Goal: Task Accomplishment & Management: Manage account settings

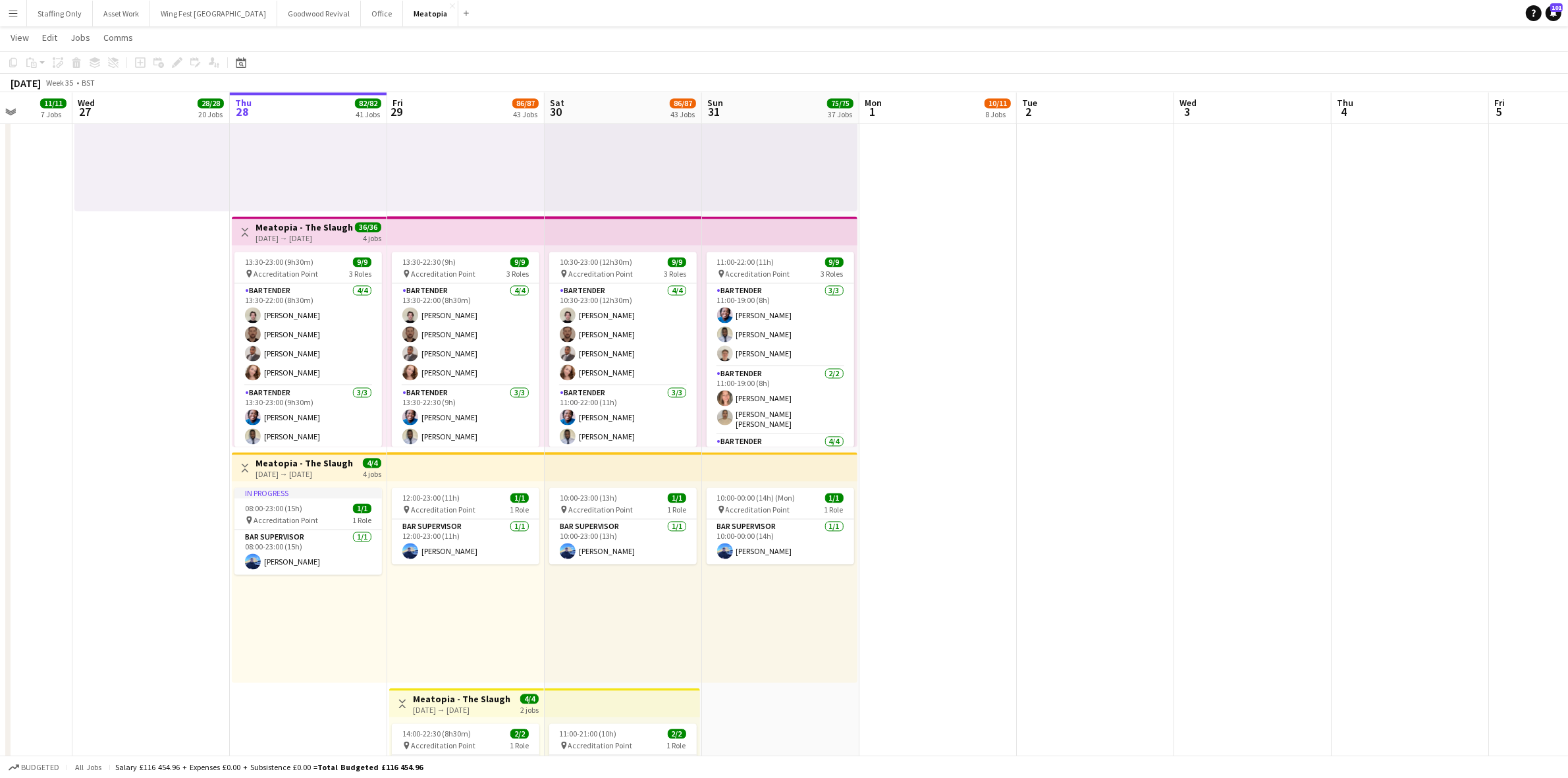
scroll to position [0, 389]
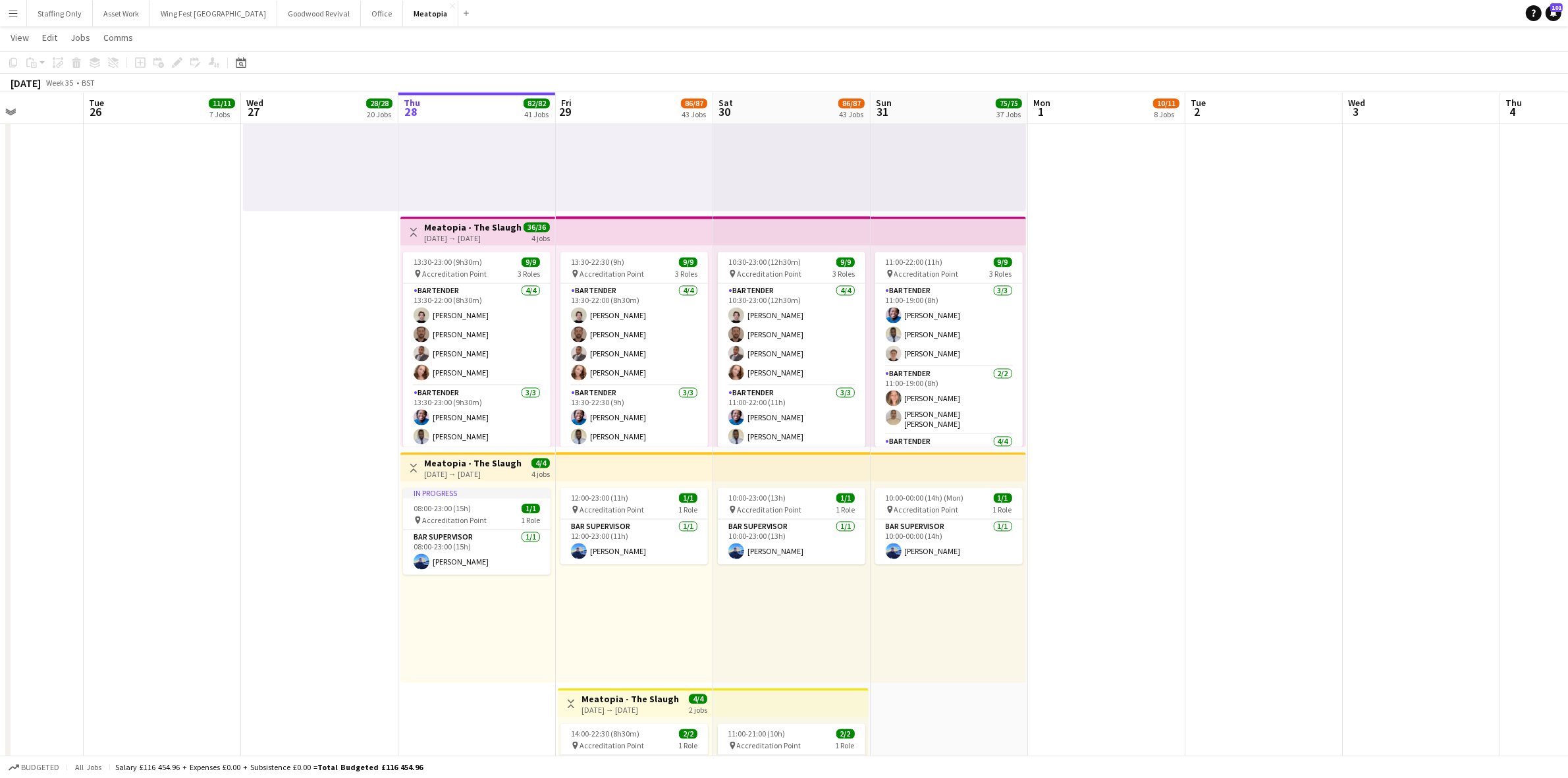
drag, startPoint x: 453, startPoint y: 357, endPoint x: 209, endPoint y: 324, distance: 246.2
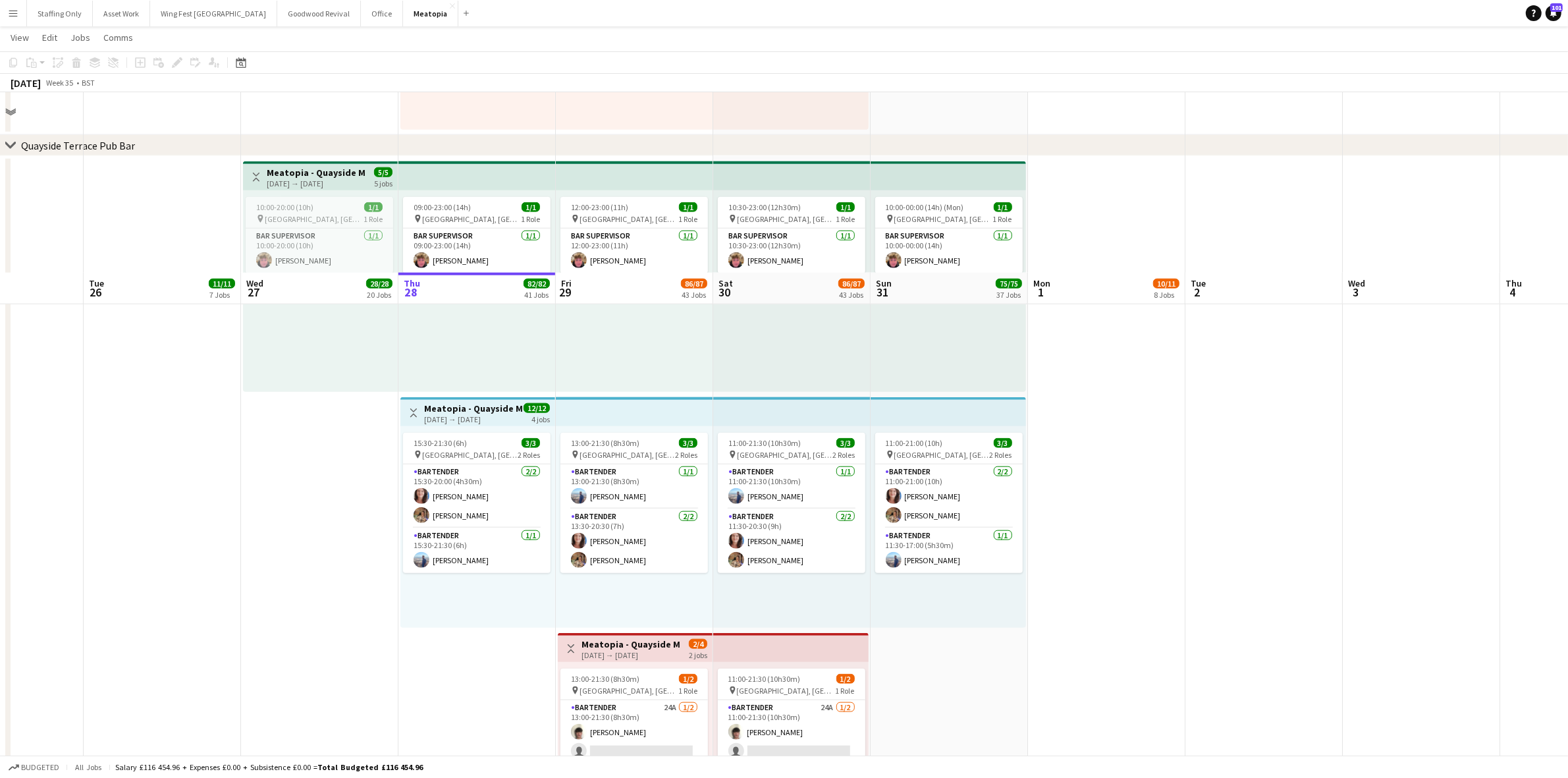
scroll to position [8231, 0]
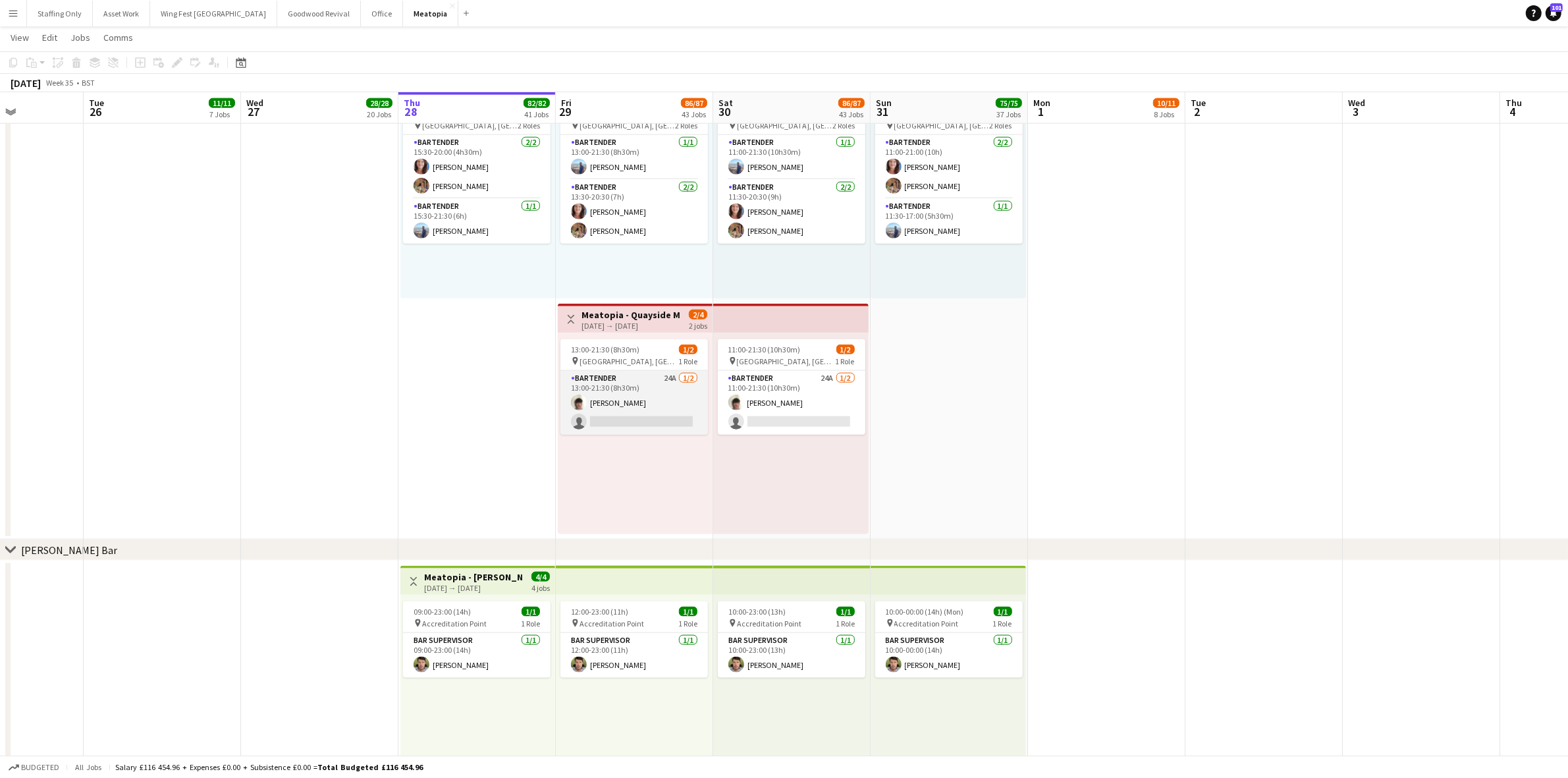
click at [611, 389] on app-card-role "Bartender 24A [DATE] 13:00-21:30 (8h30m) [PERSON_NAME] single-neutral-actions" at bounding box center [634, 403] width 148 height 64
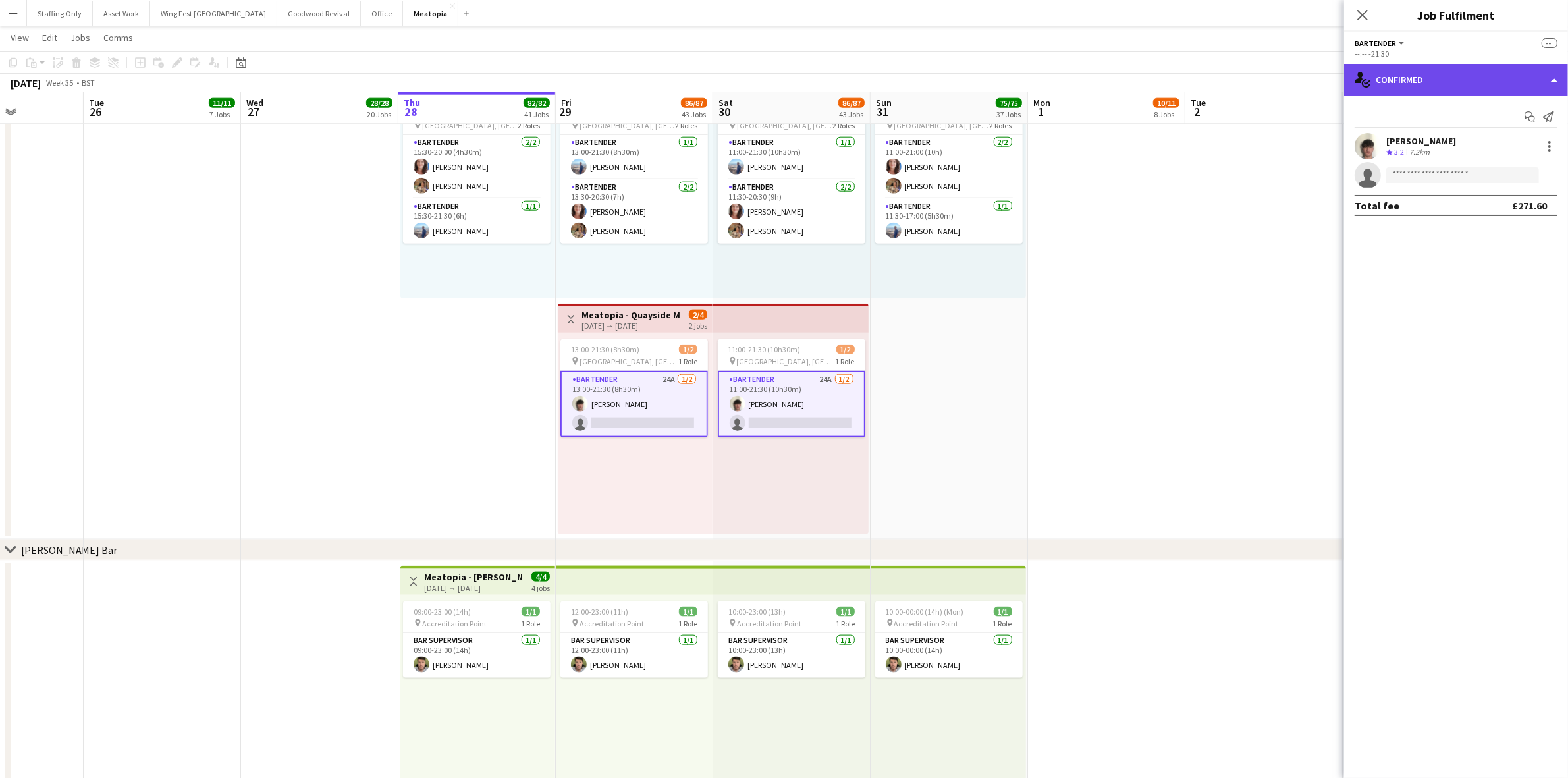
click at [1411, 80] on div "single-neutral-actions-check-2 Confirmed" at bounding box center [1456, 80] width 224 height 32
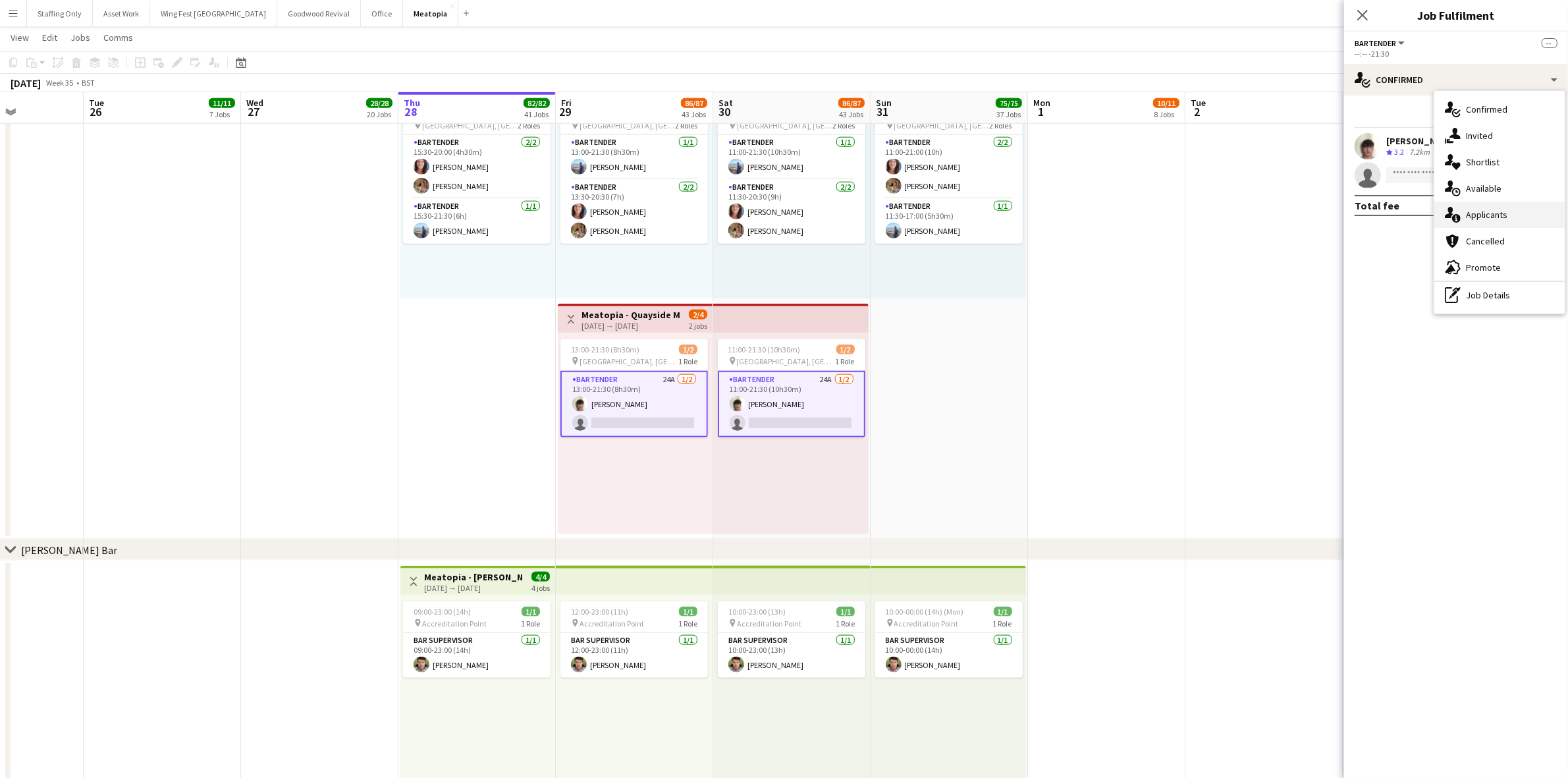
click at [1466, 214] on div "single-neutral-actions-information Applicants" at bounding box center [1500, 215] width 131 height 27
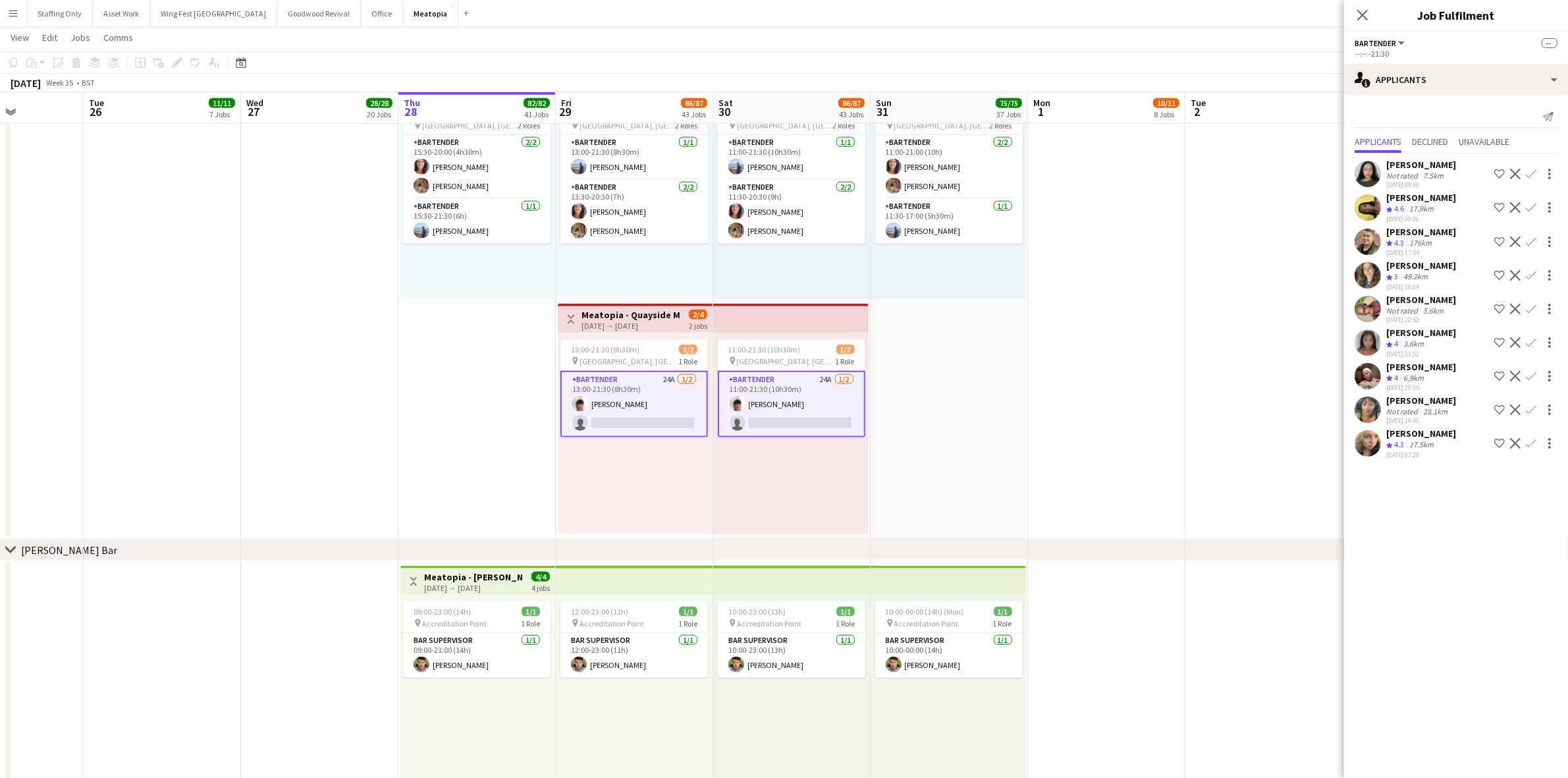
click at [632, 393] on app-card-role "Bartender 24A [DATE] 13:00-21:30 (8h30m) [PERSON_NAME] single-neutral-actions" at bounding box center [634, 404] width 148 height 67
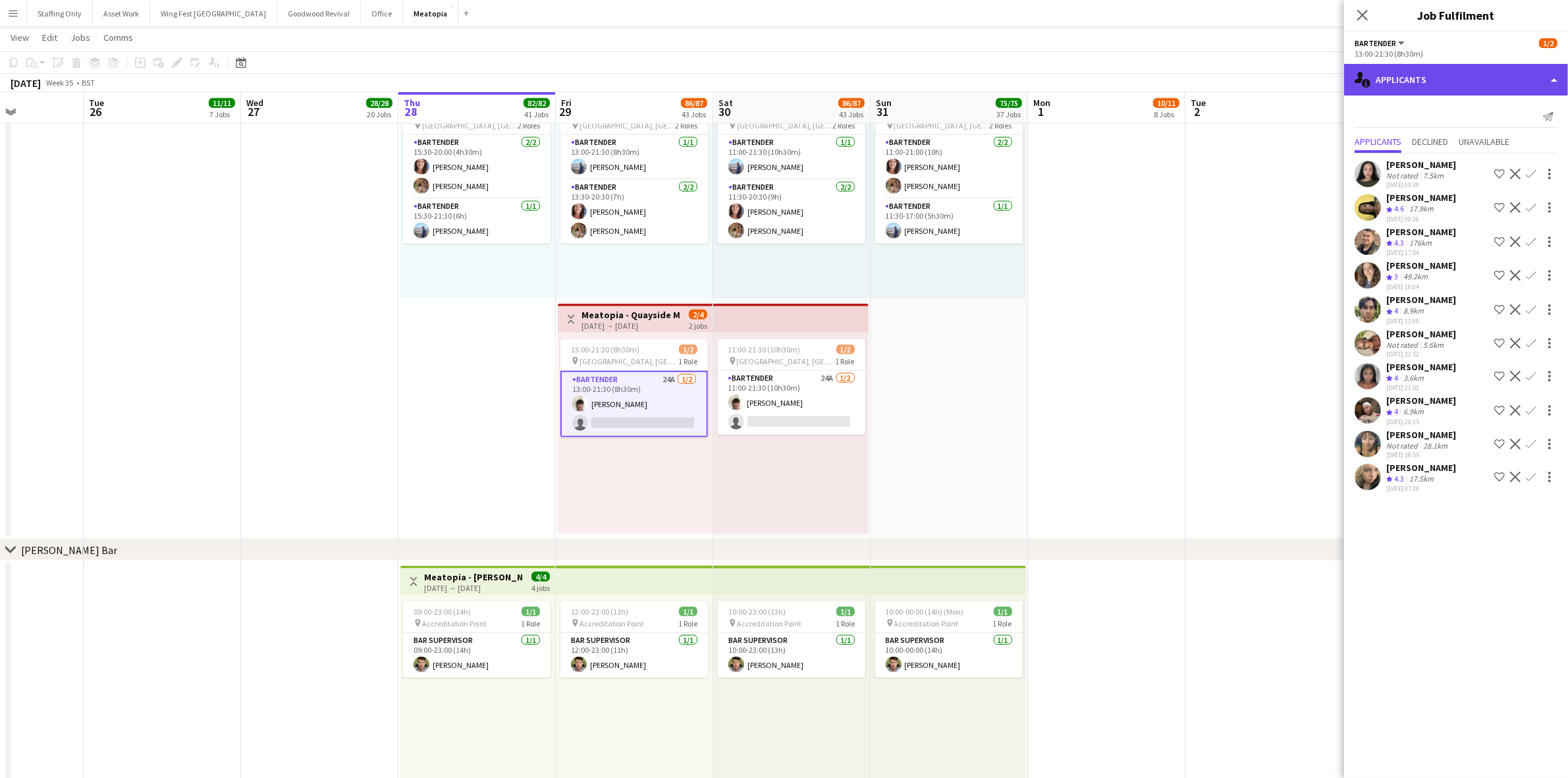
click at [1430, 89] on div "single-neutral-actions-information Applicants" at bounding box center [1456, 80] width 224 height 32
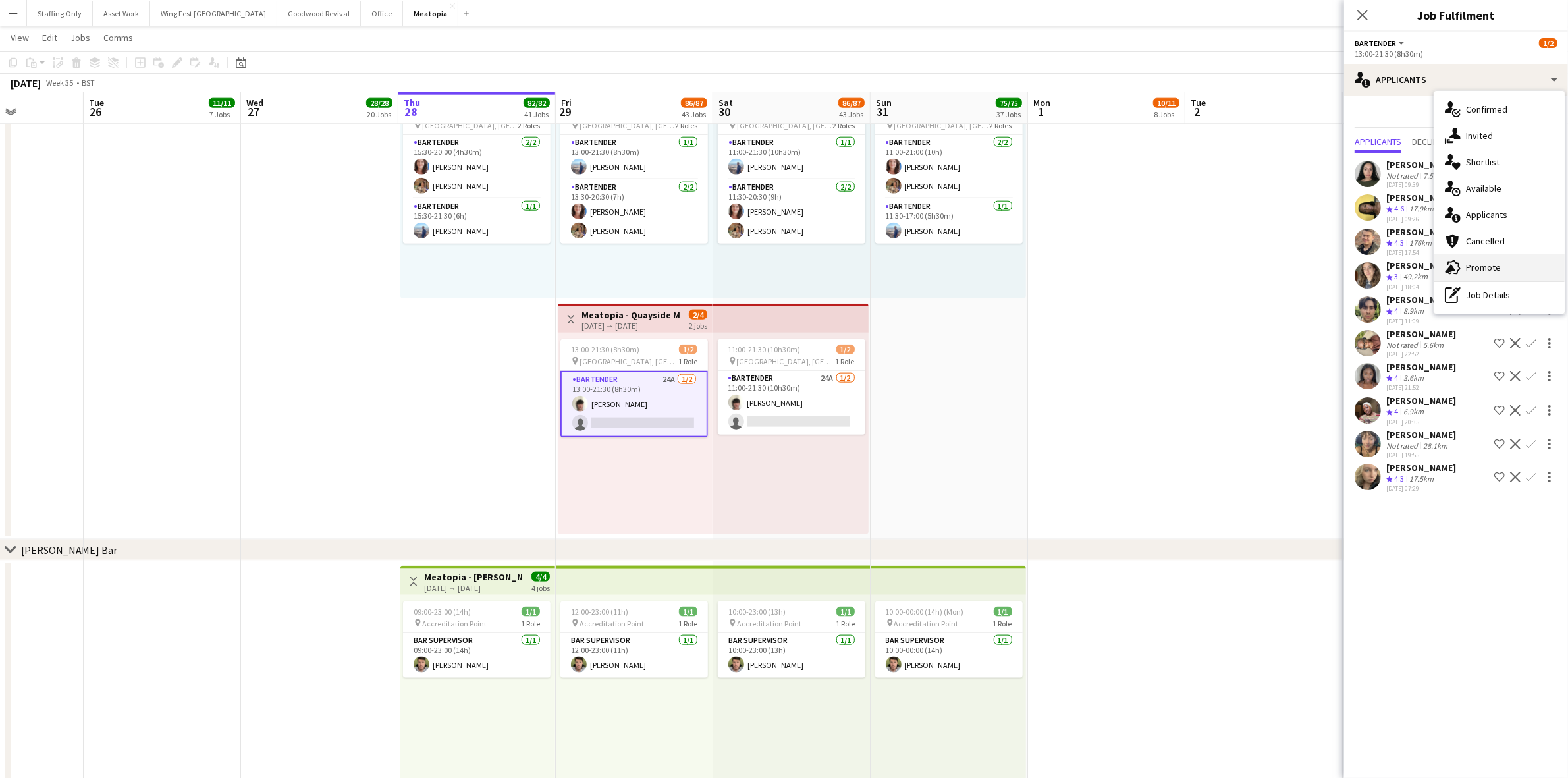
click at [1500, 261] on div "advertising-megaphone Promote" at bounding box center [1500, 268] width 131 height 27
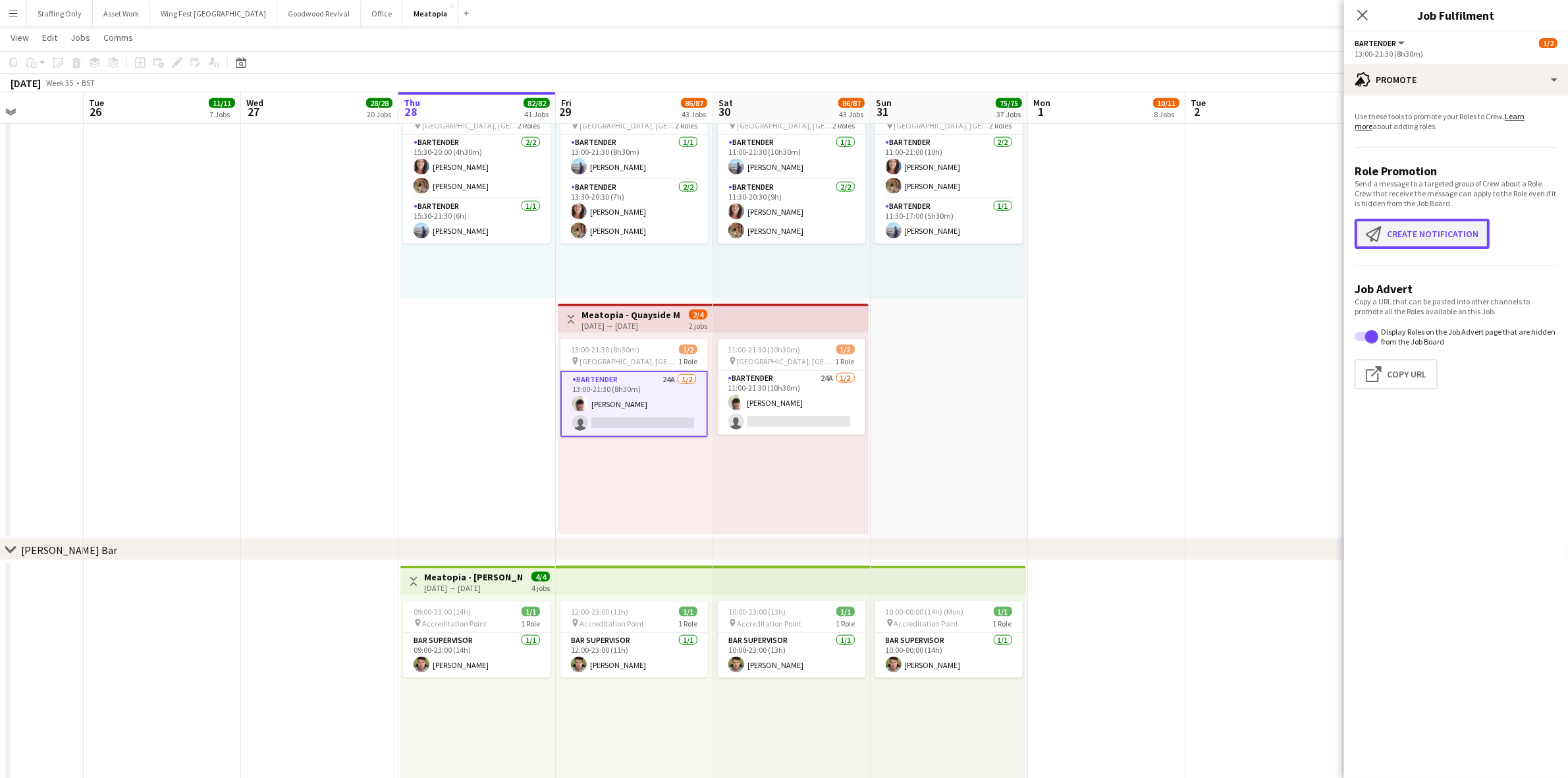
click at [1447, 235] on button "Create notification Create notification" at bounding box center [1422, 234] width 135 height 30
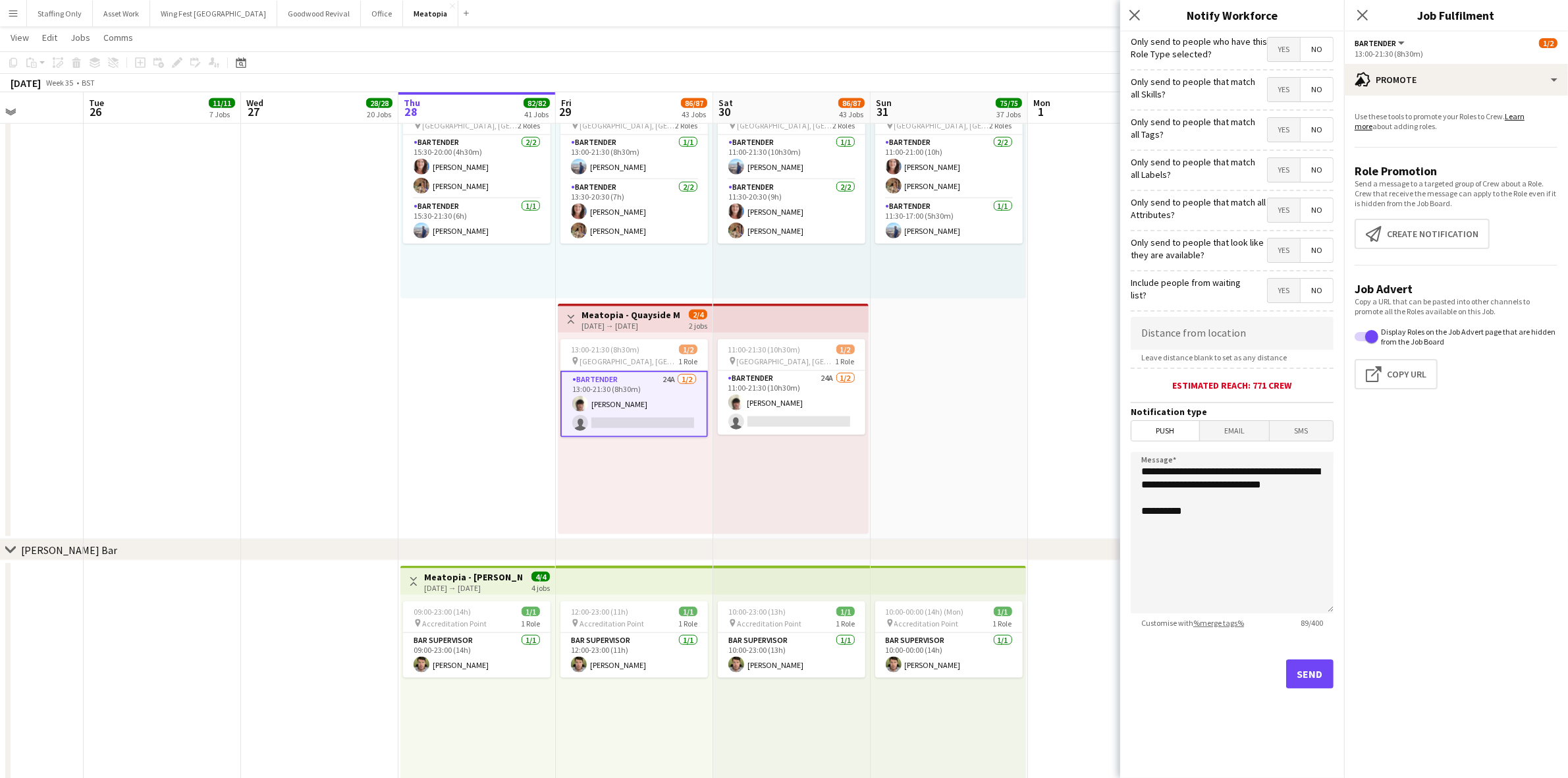
click at [1291, 296] on span "Yes" at bounding box center [1284, 290] width 32 height 24
click at [1279, 244] on span "Yes" at bounding box center [1284, 250] width 32 height 24
click at [1273, 193] on div "Only send to people that match all Attributes? Yes No" at bounding box center [1233, 208] width 203 height 32
click at [1289, 217] on span "Yes" at bounding box center [1284, 210] width 32 height 24
click at [1275, 165] on span "Yes" at bounding box center [1284, 170] width 32 height 24
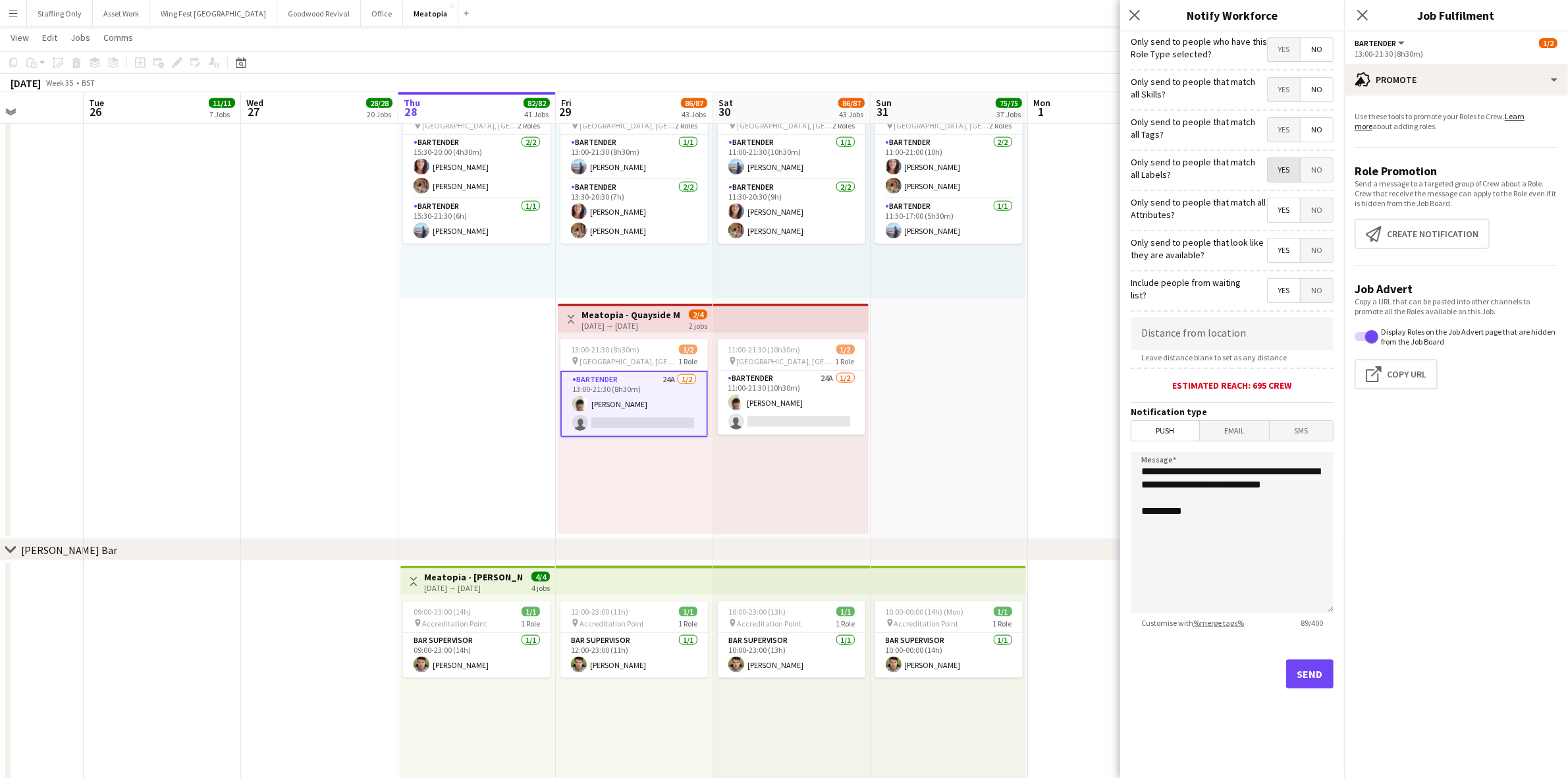
click at [1280, 126] on span "Yes" at bounding box center [1284, 130] width 32 height 24
click at [1278, 81] on span "Yes" at bounding box center [1284, 89] width 32 height 24
click at [1281, 50] on span "Yes" at bounding box center [1284, 49] width 32 height 24
click at [1306, 685] on button "Send" at bounding box center [1309, 673] width 47 height 29
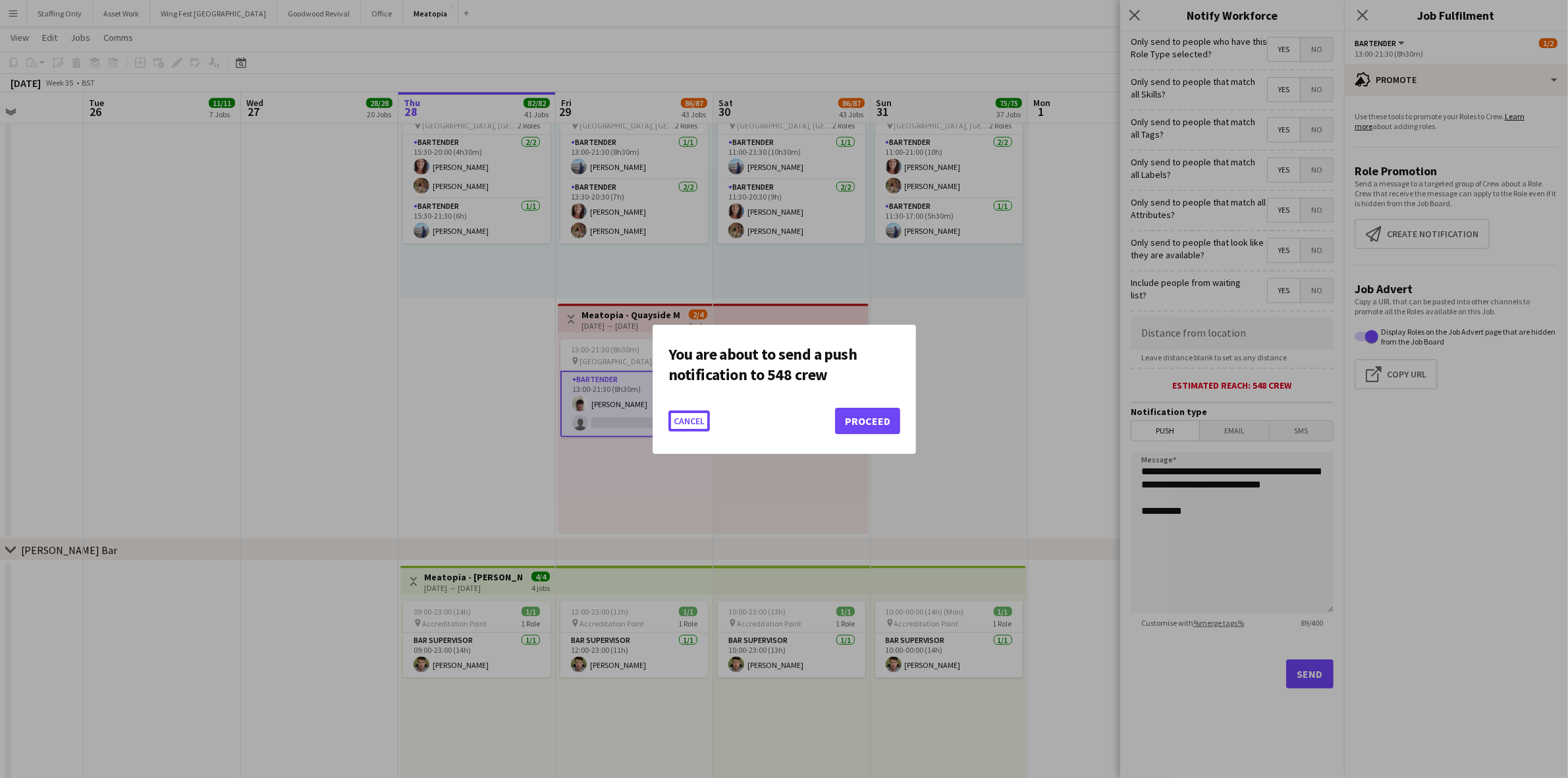
scroll to position [0, 0]
click at [855, 425] on button "Proceed" at bounding box center [867, 421] width 65 height 27
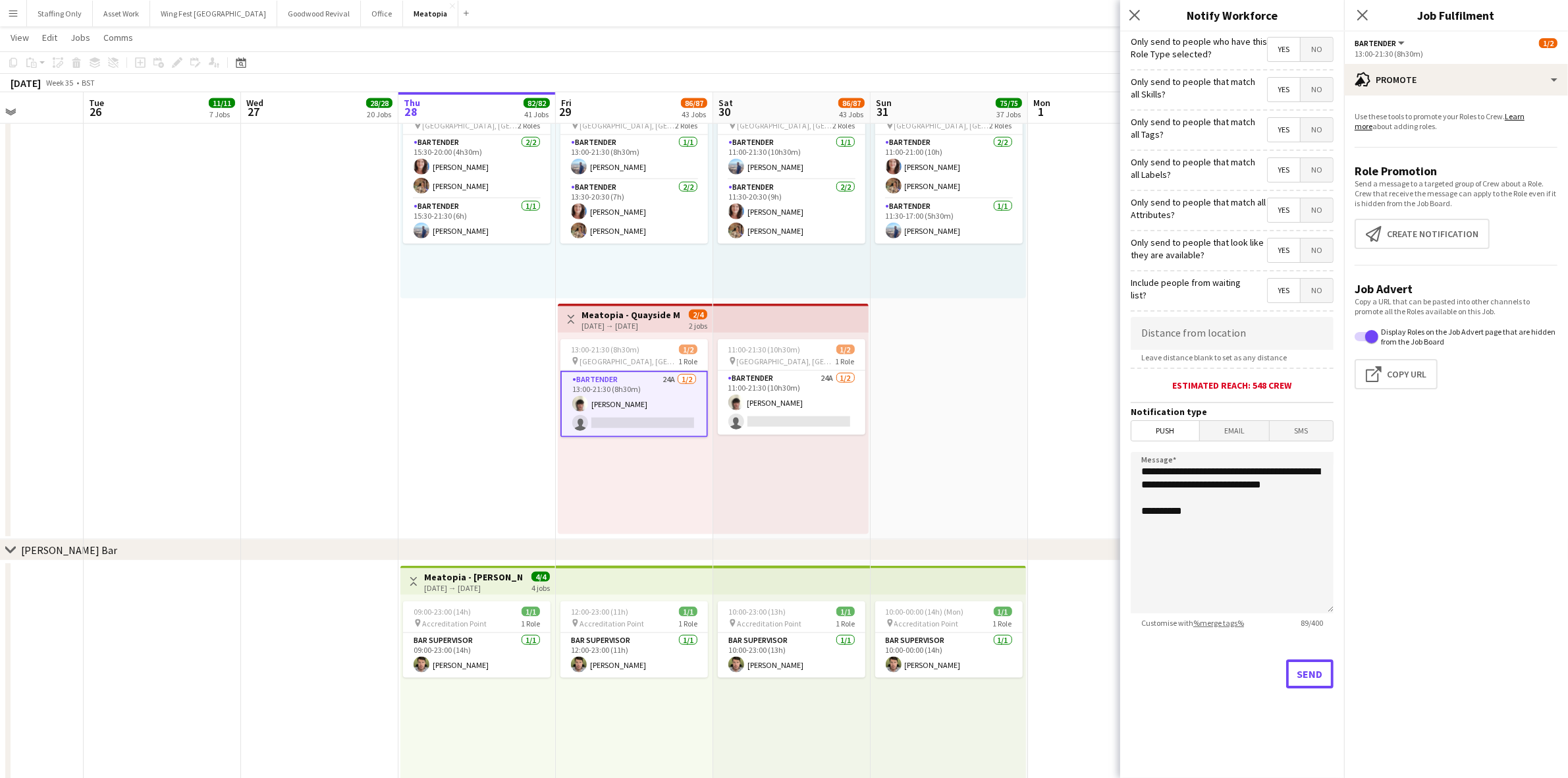
scroll to position [8231, 0]
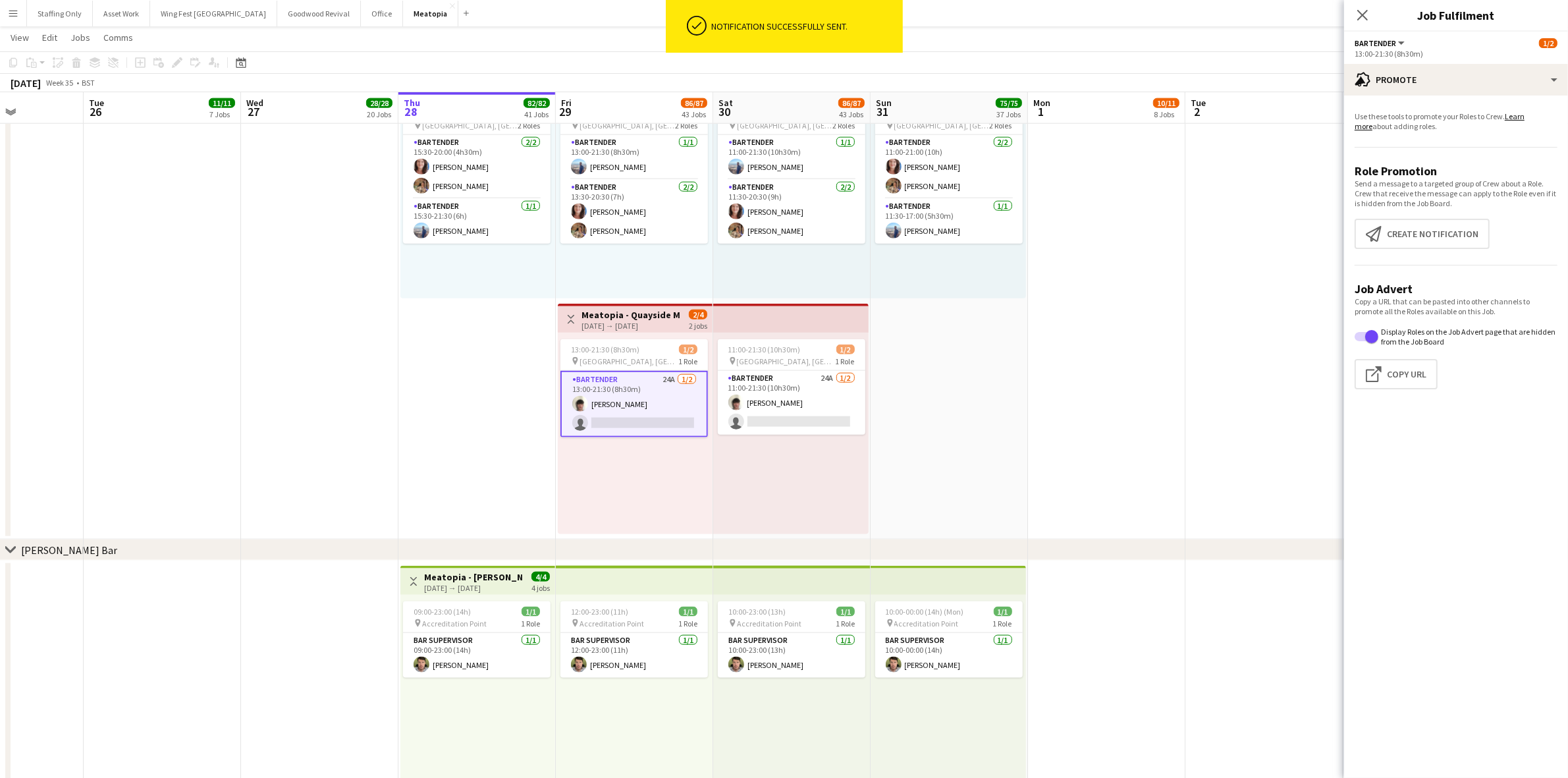
click at [1071, 394] on app-date-cell at bounding box center [1106, 182] width 157 height 712
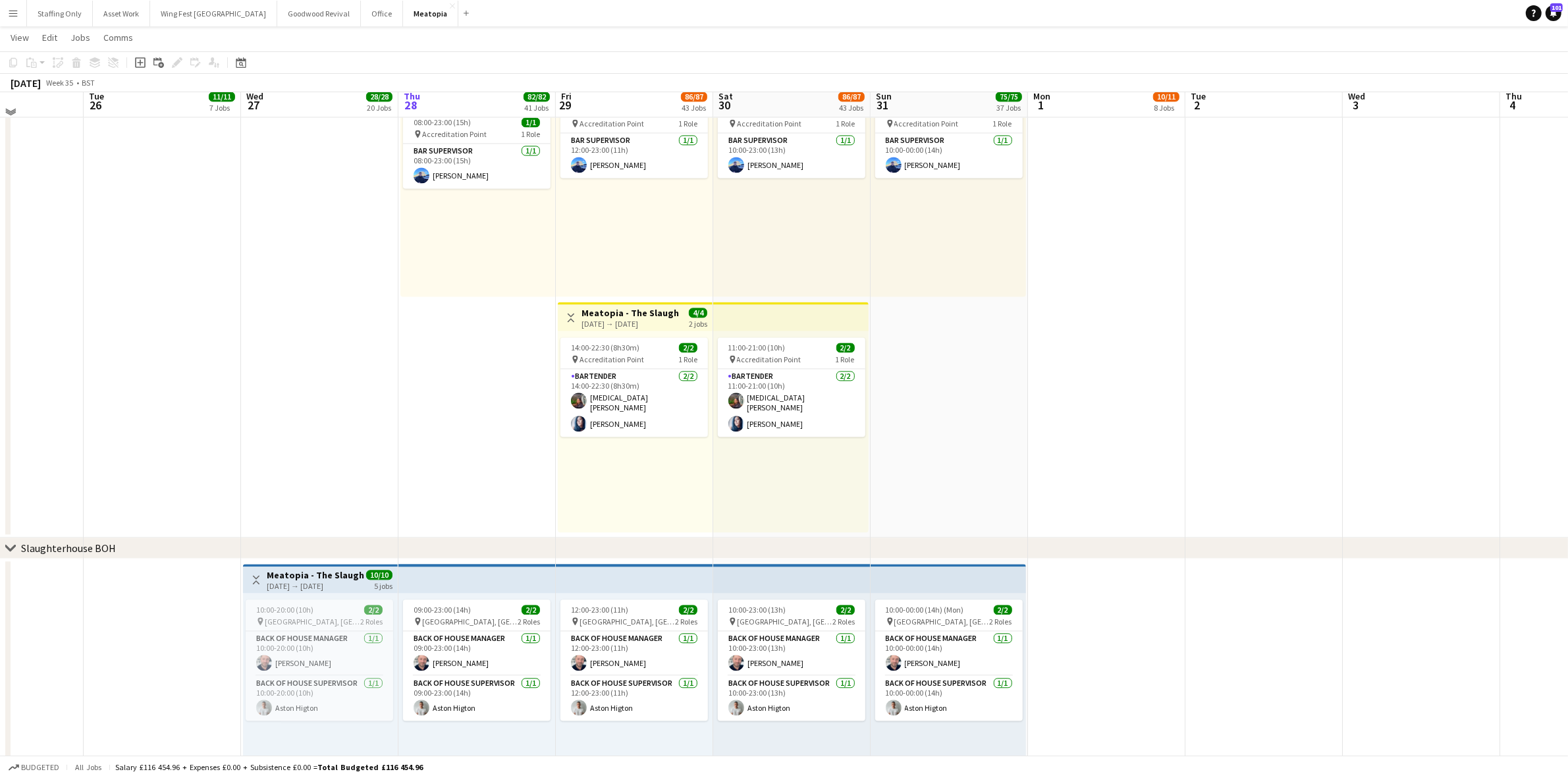
scroll to position [3589, 0]
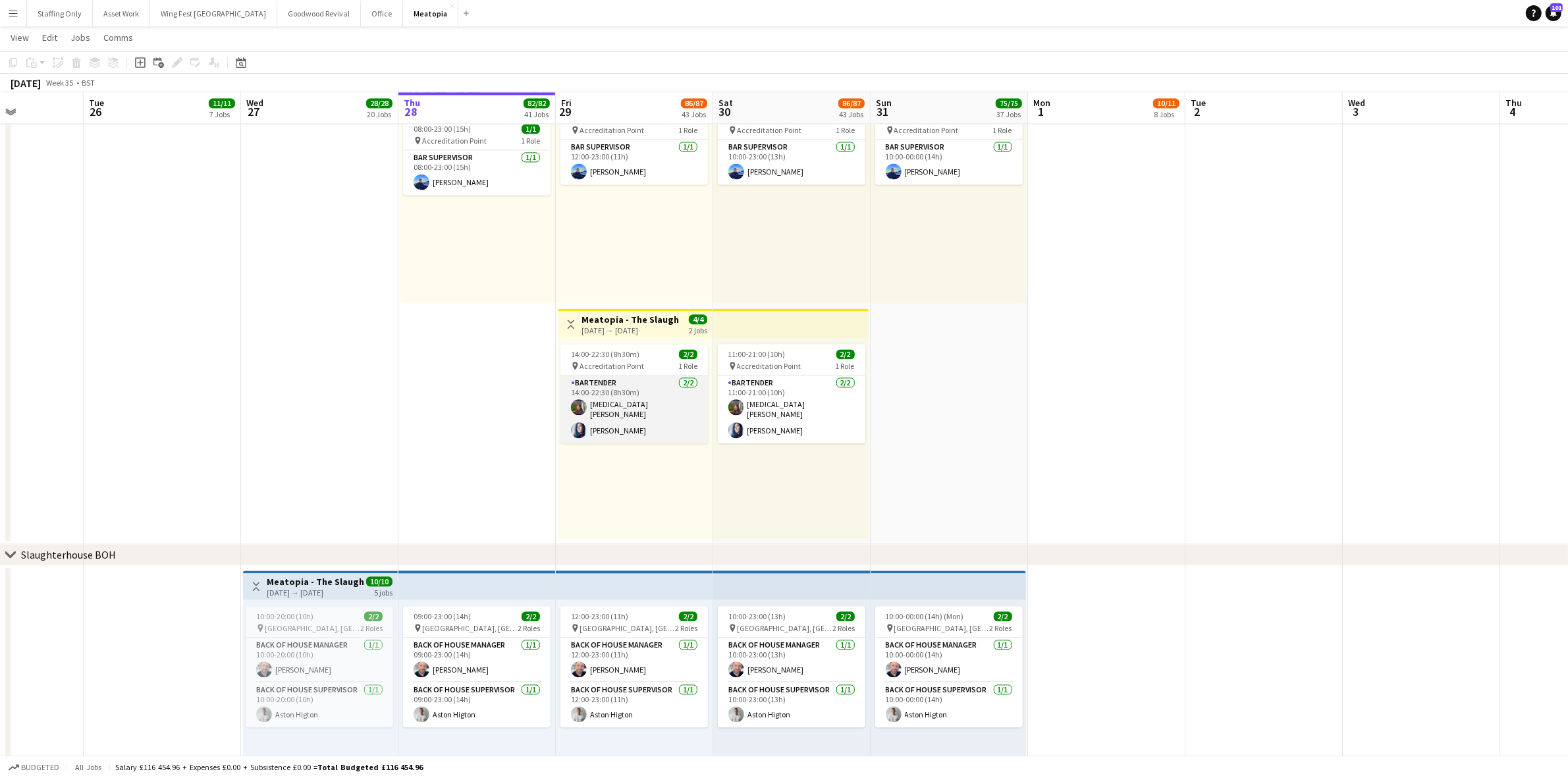
click at [581, 406] on app-user-avatar at bounding box center [579, 407] width 16 height 16
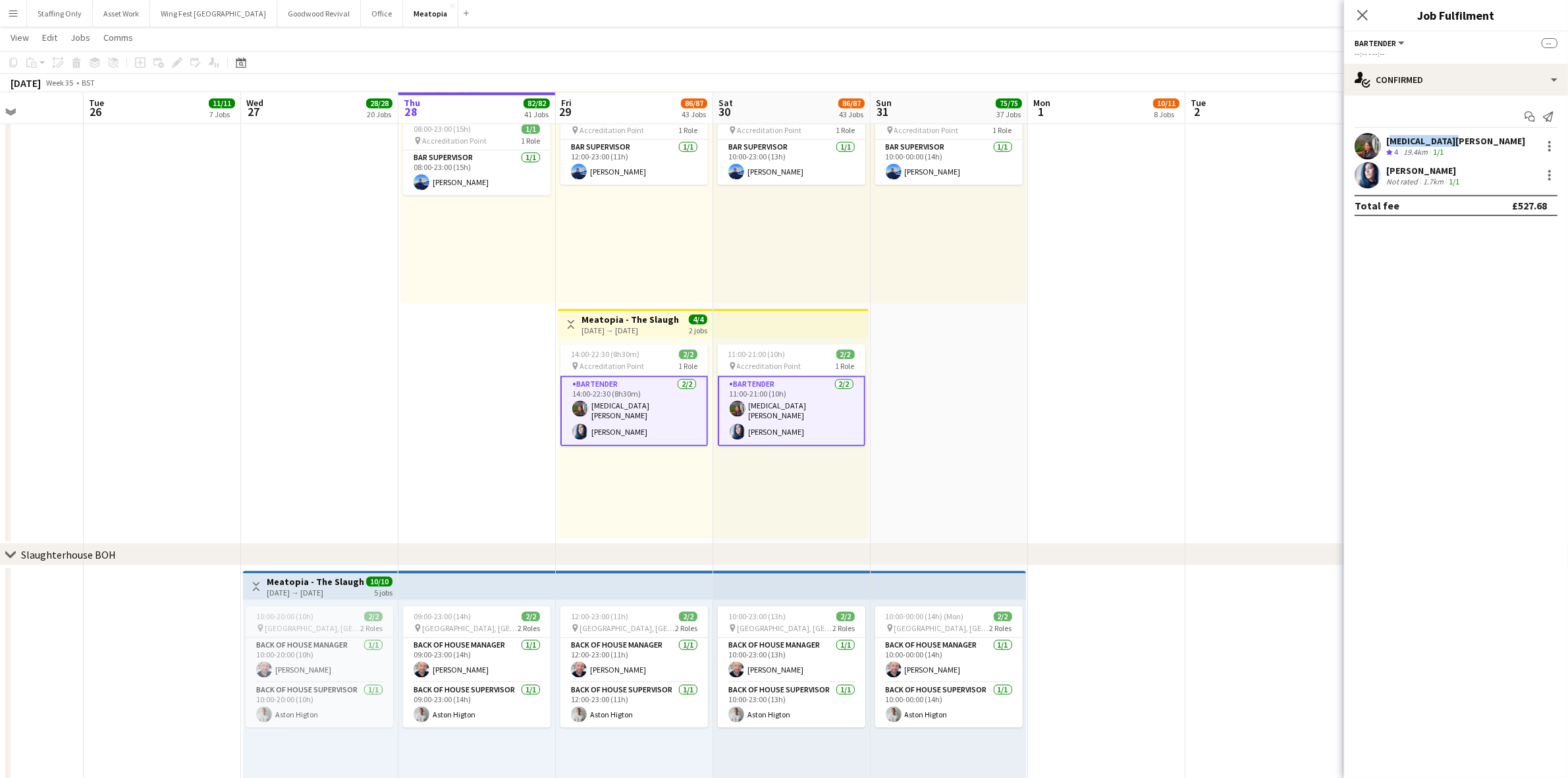
drag, startPoint x: 1448, startPoint y: 143, endPoint x: 1394, endPoint y: 148, distance: 54.2
click at [1387, 143] on div "[MEDICAL_DATA][PERSON_NAME] Crew rating 4 19.4km 1/1" at bounding box center [1456, 147] width 224 height 27
copy div "[MEDICAL_DATA][PERSON_NAME]"
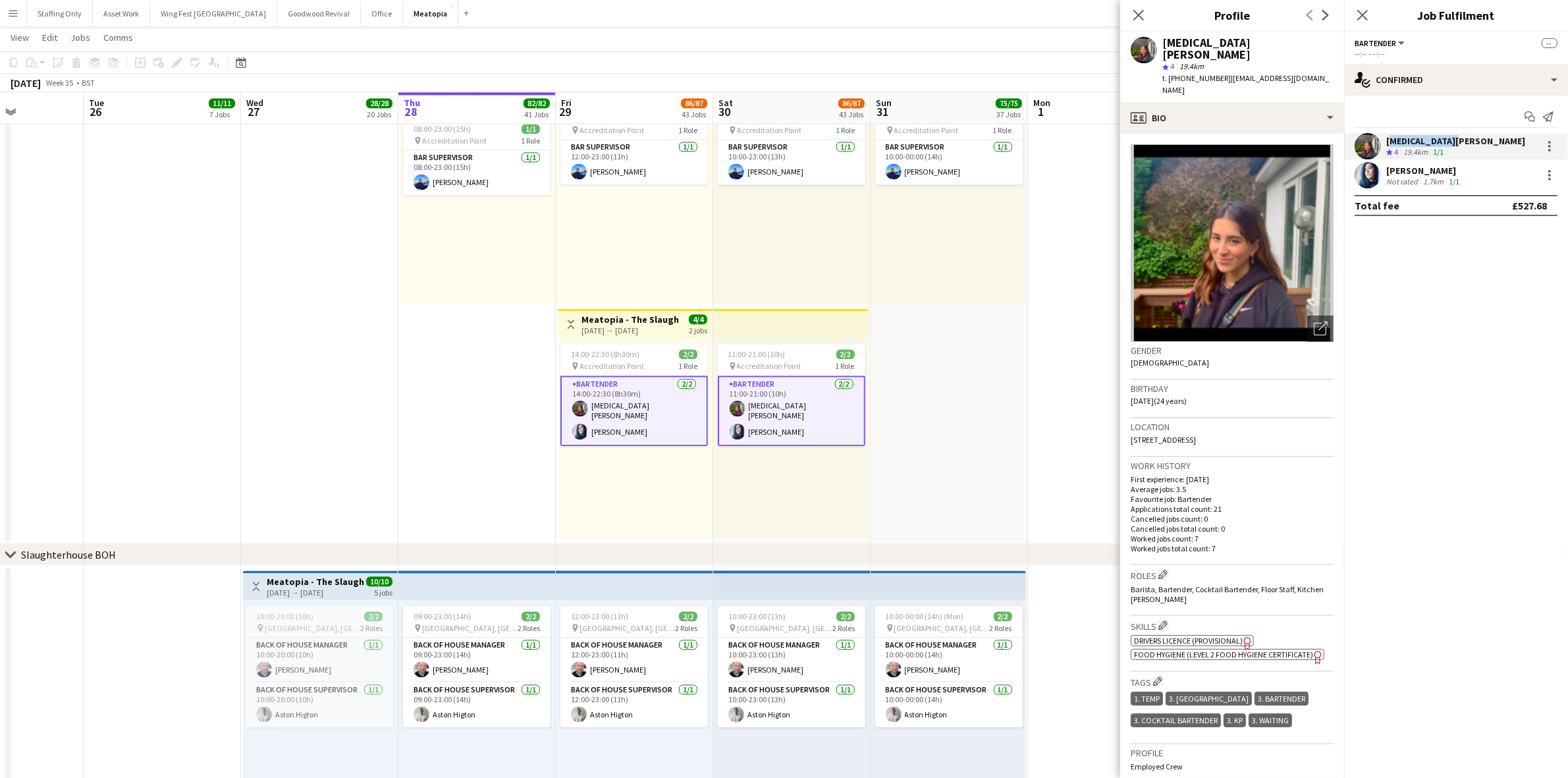
click at [364, 449] on app-date-cell "Toggle View [GEOGRAPHIC_DATA] - [GEOGRAPHIC_DATA] [DATE] → [DATE] 5/5 5 jobs 10…" at bounding box center [319, 69] width 157 height 948
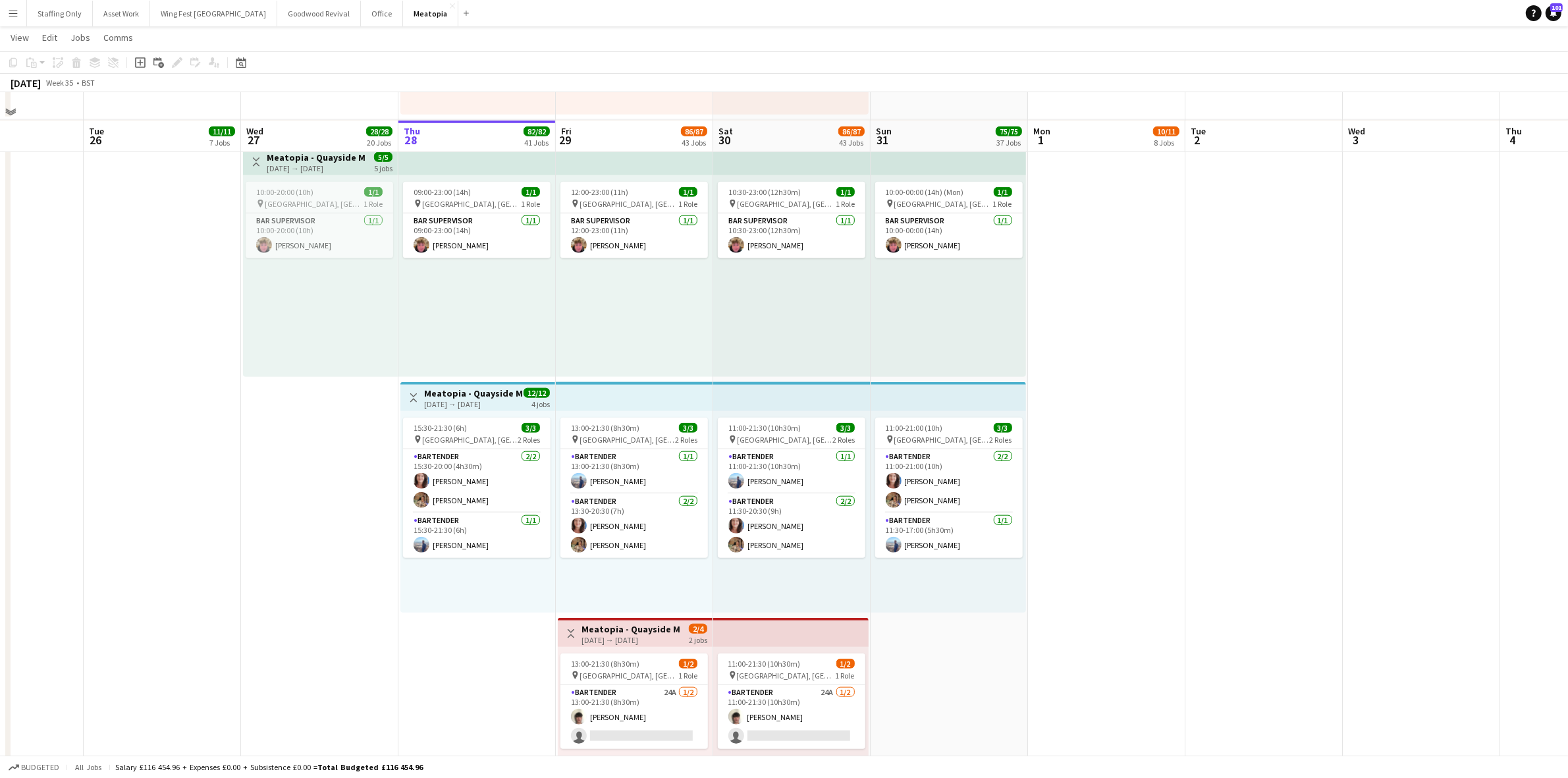
scroll to position [7952, 0]
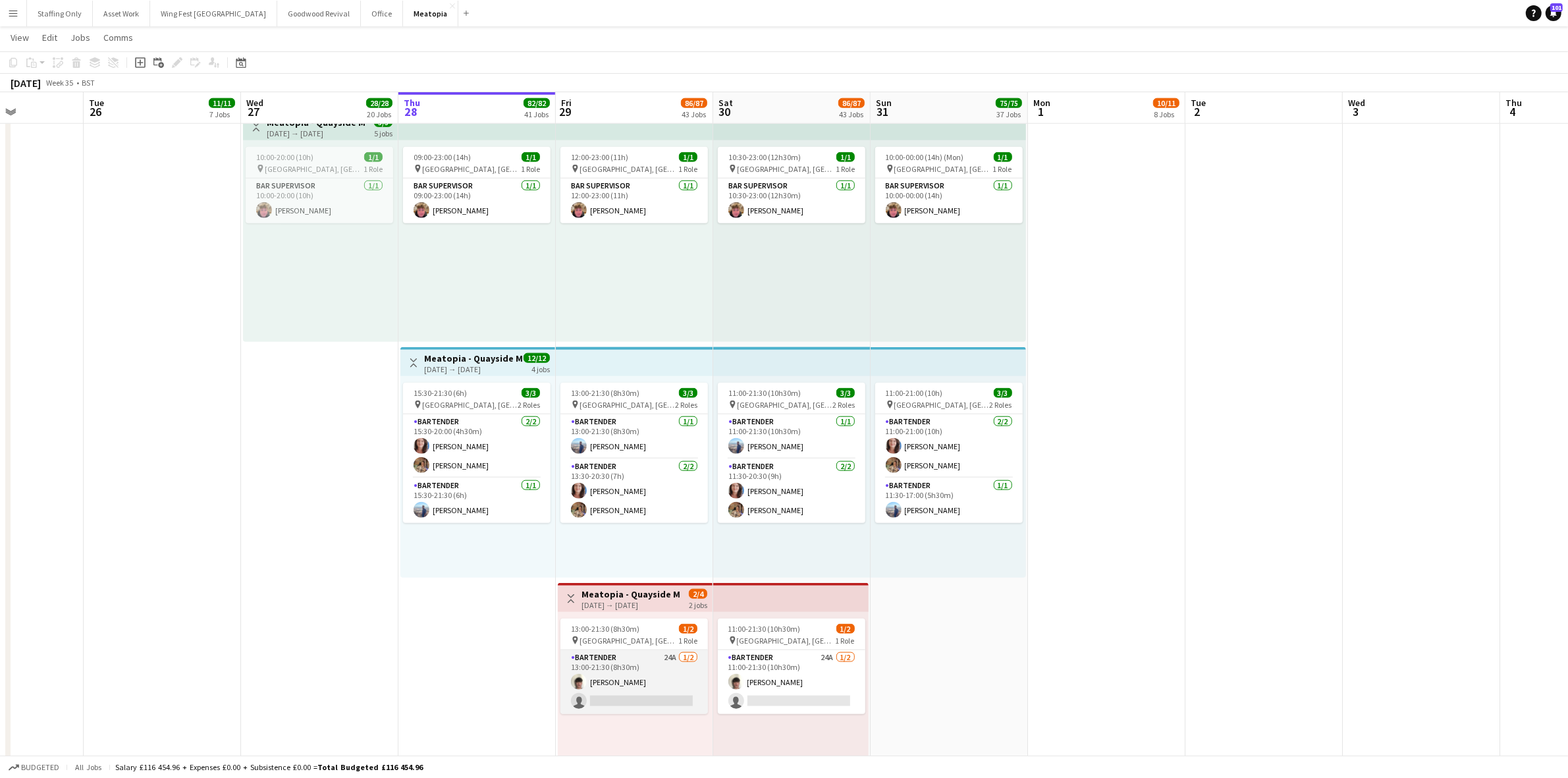
click at [614, 662] on app-card-role "Bartender 24A [DATE] 13:00-21:30 (8h30m) [PERSON_NAME] single-neutral-actions" at bounding box center [634, 682] width 148 height 64
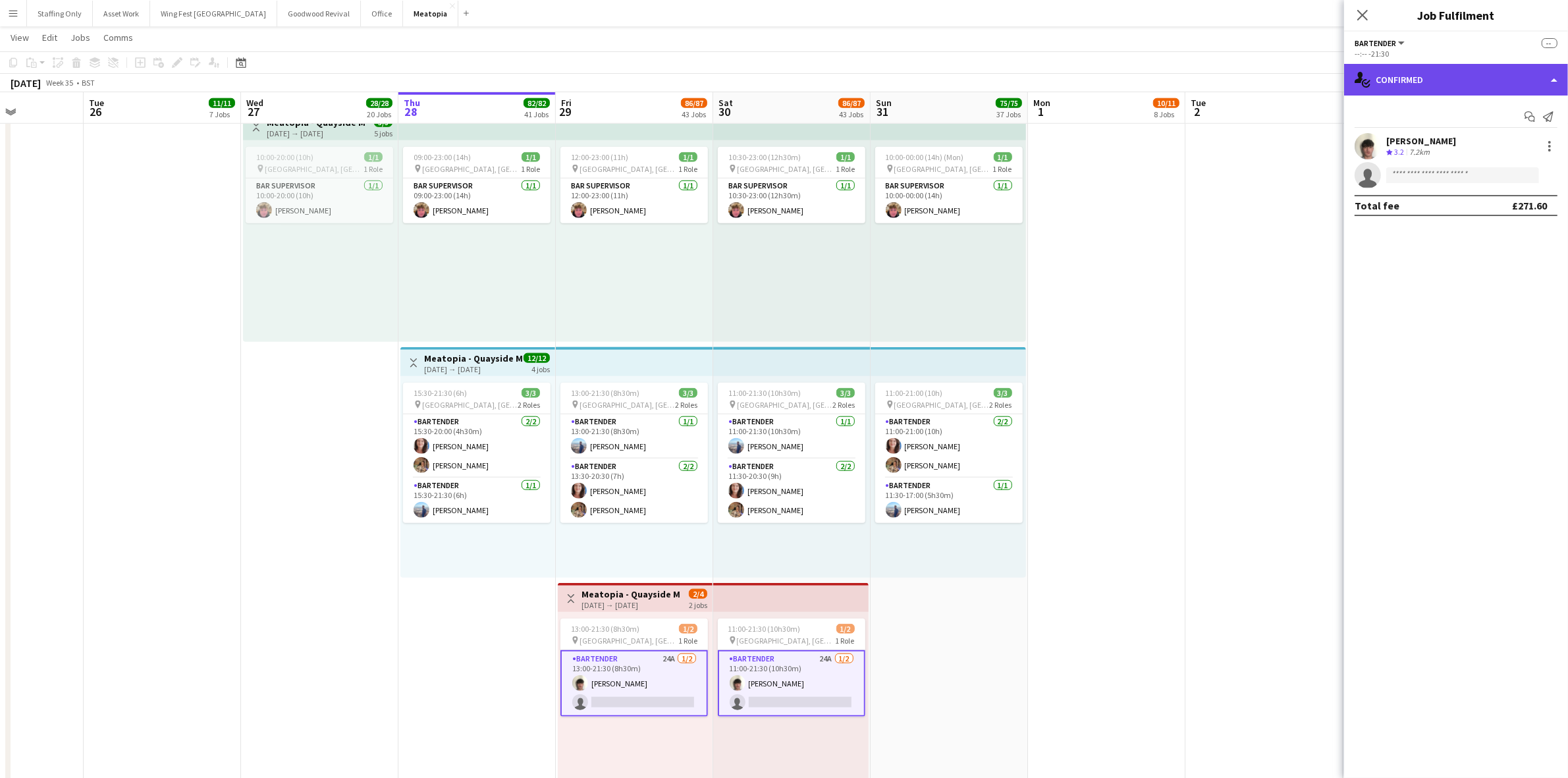
click at [1437, 83] on div "single-neutral-actions-check-2 Confirmed" at bounding box center [1456, 80] width 224 height 32
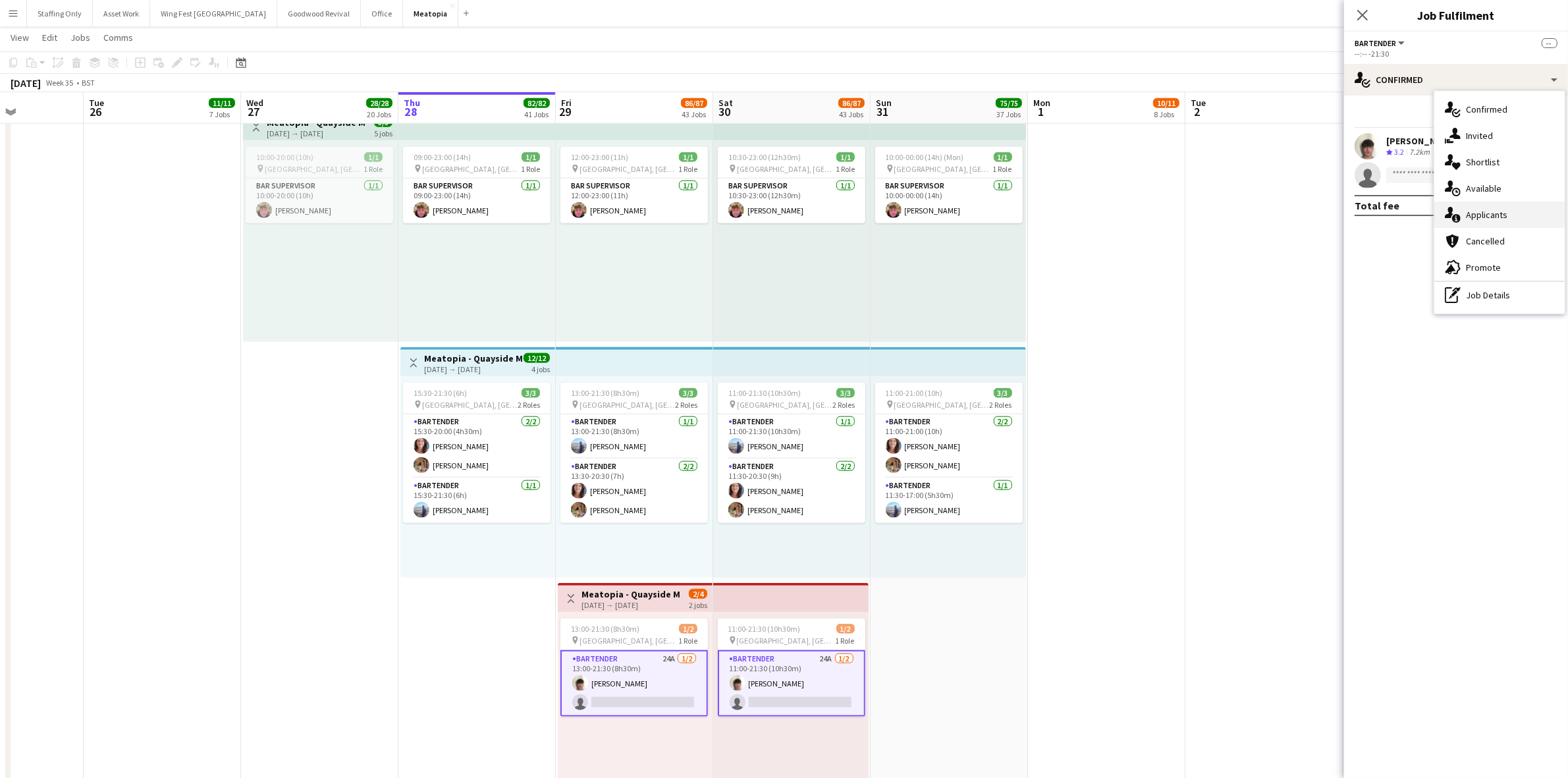
click at [1509, 205] on div "single-neutral-actions-information Applicants" at bounding box center [1500, 215] width 131 height 27
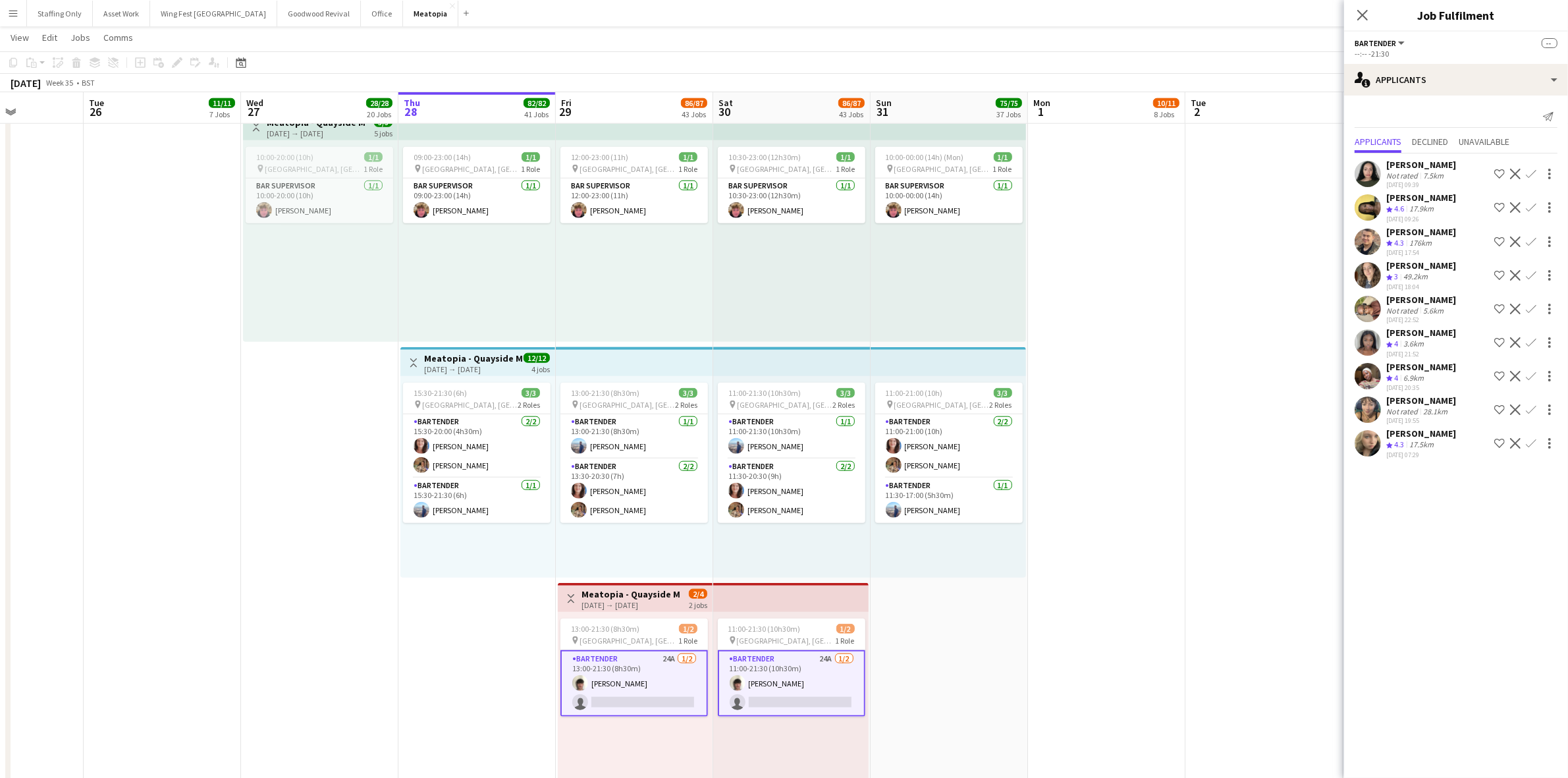
click at [1359, 386] on app-user-avatar at bounding box center [1368, 376] width 27 height 27
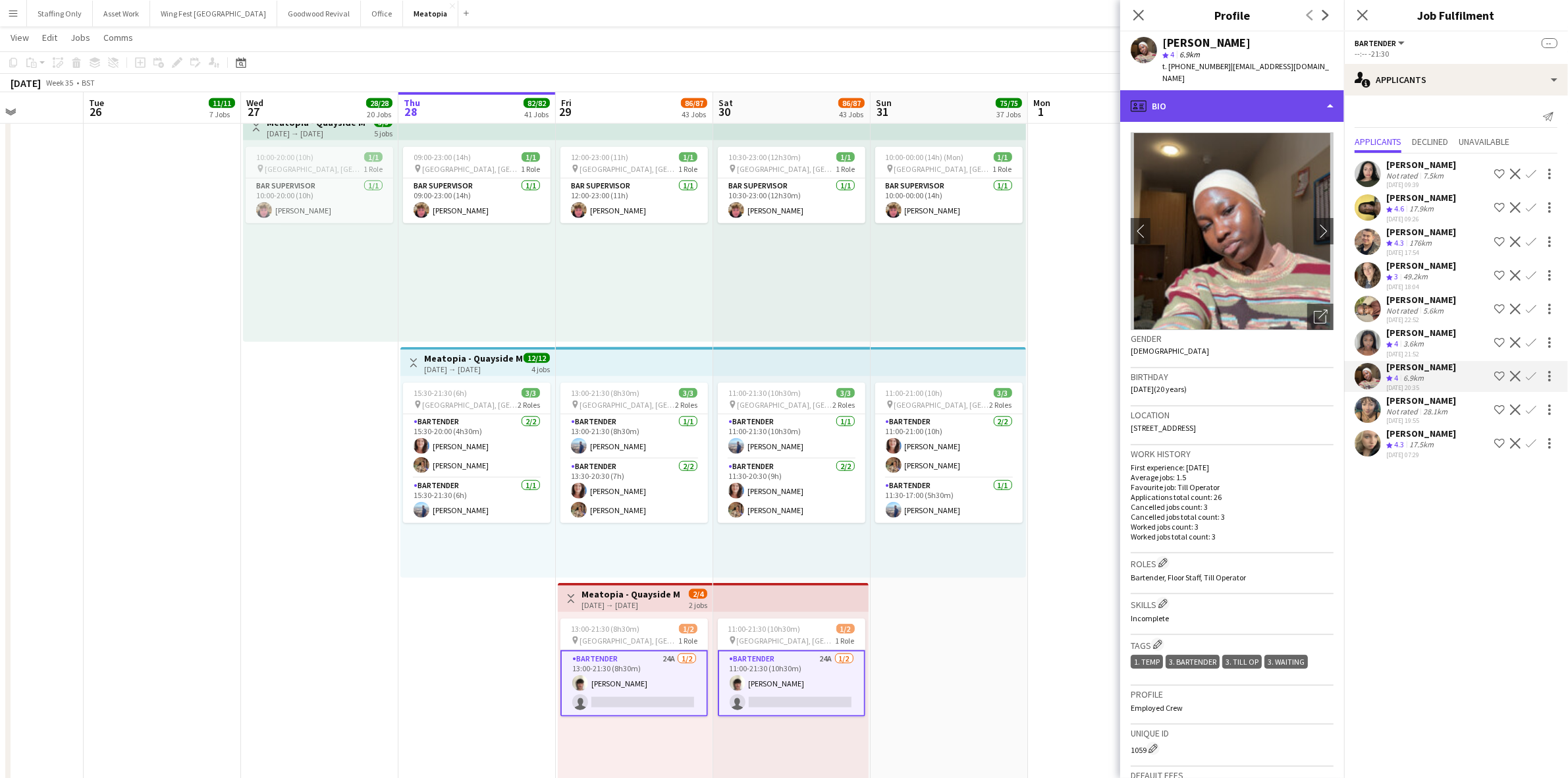
click at [1263, 103] on div "profile Bio" at bounding box center [1233, 106] width 224 height 32
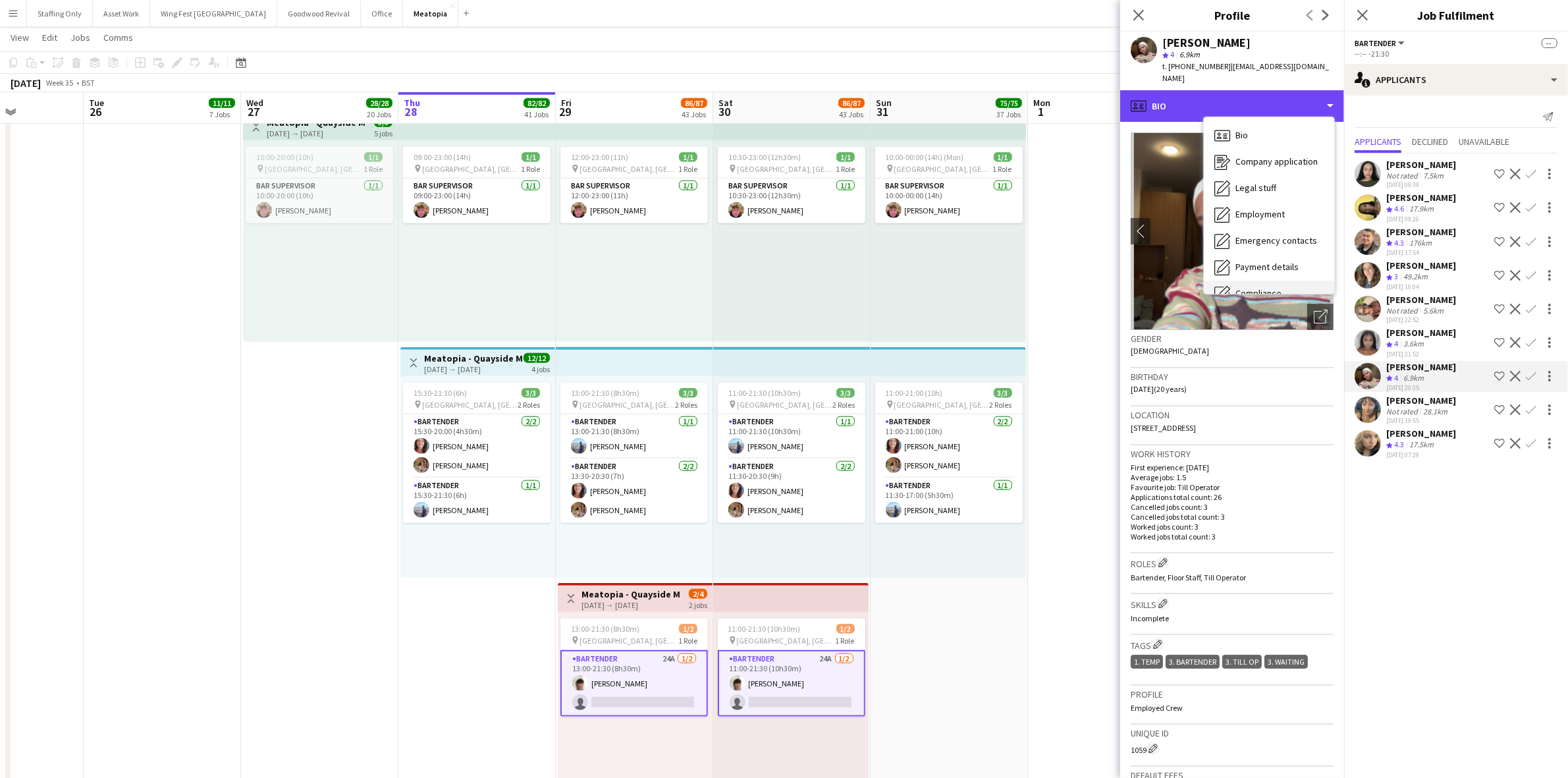
scroll to position [97, 0]
click at [1274, 237] on div "Feedback Feedback" at bounding box center [1269, 250] width 131 height 27
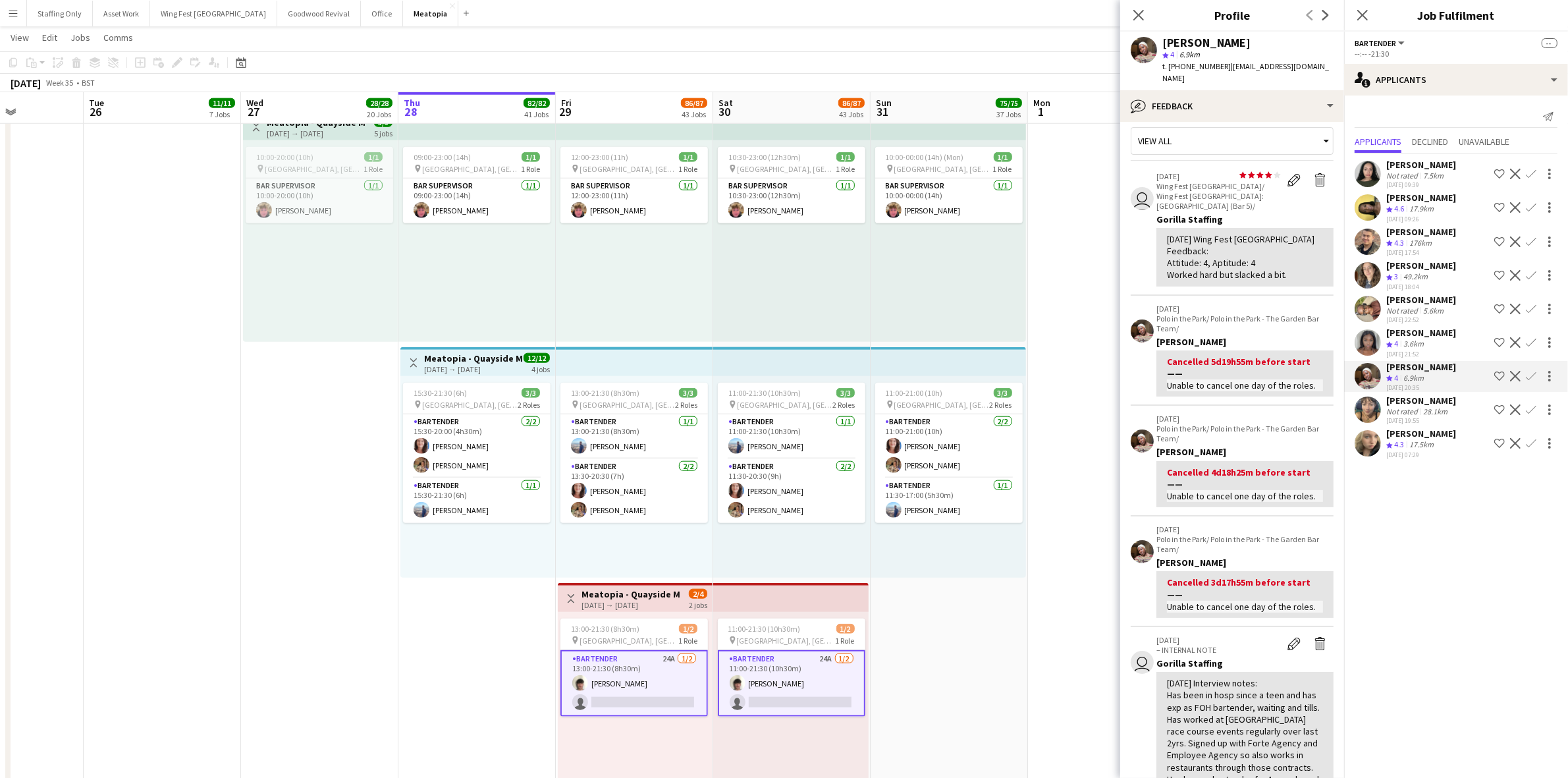
scroll to position [0, 0]
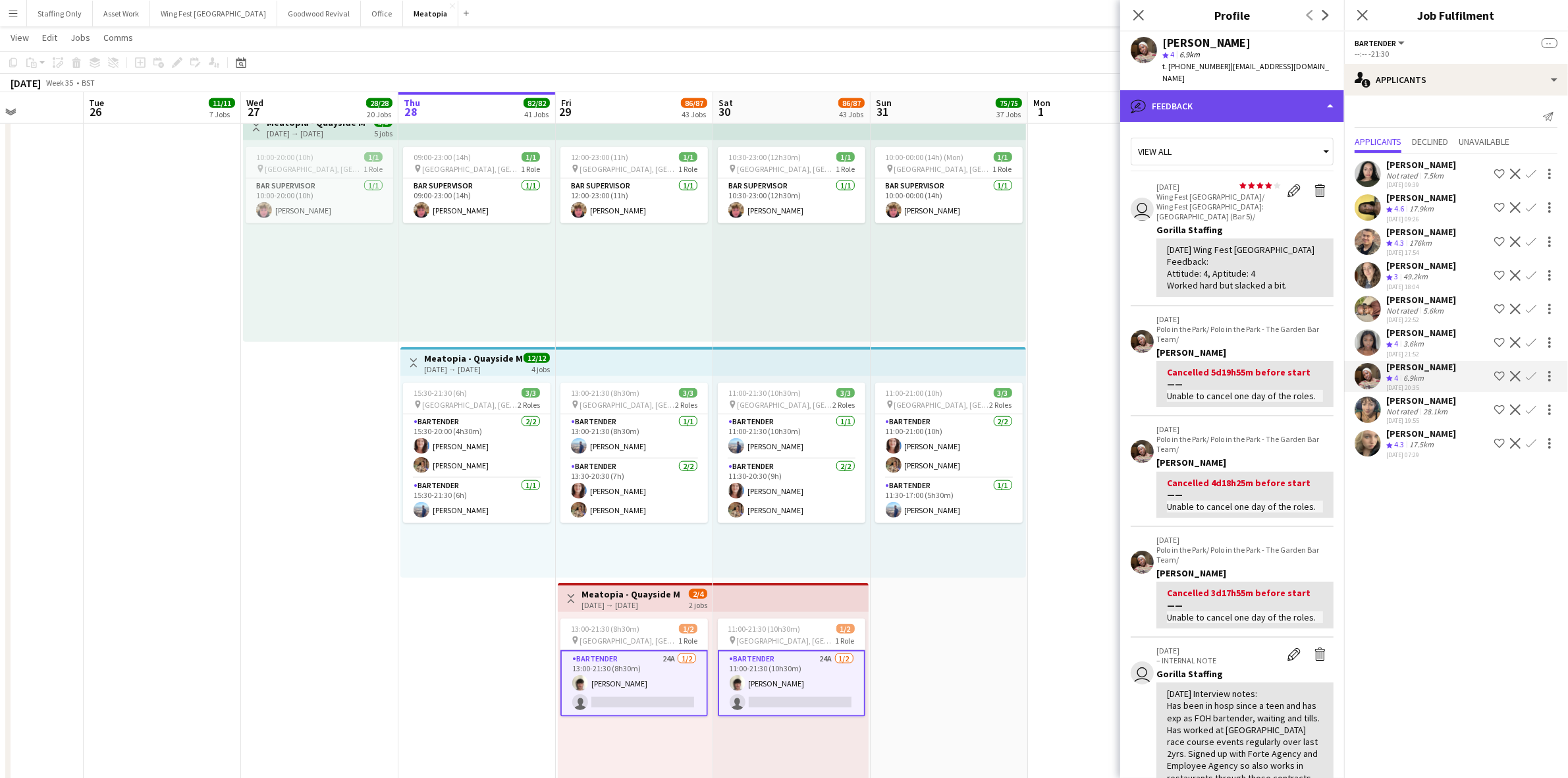
click at [1179, 90] on div "bubble-pencil Feedback" at bounding box center [1233, 106] width 224 height 32
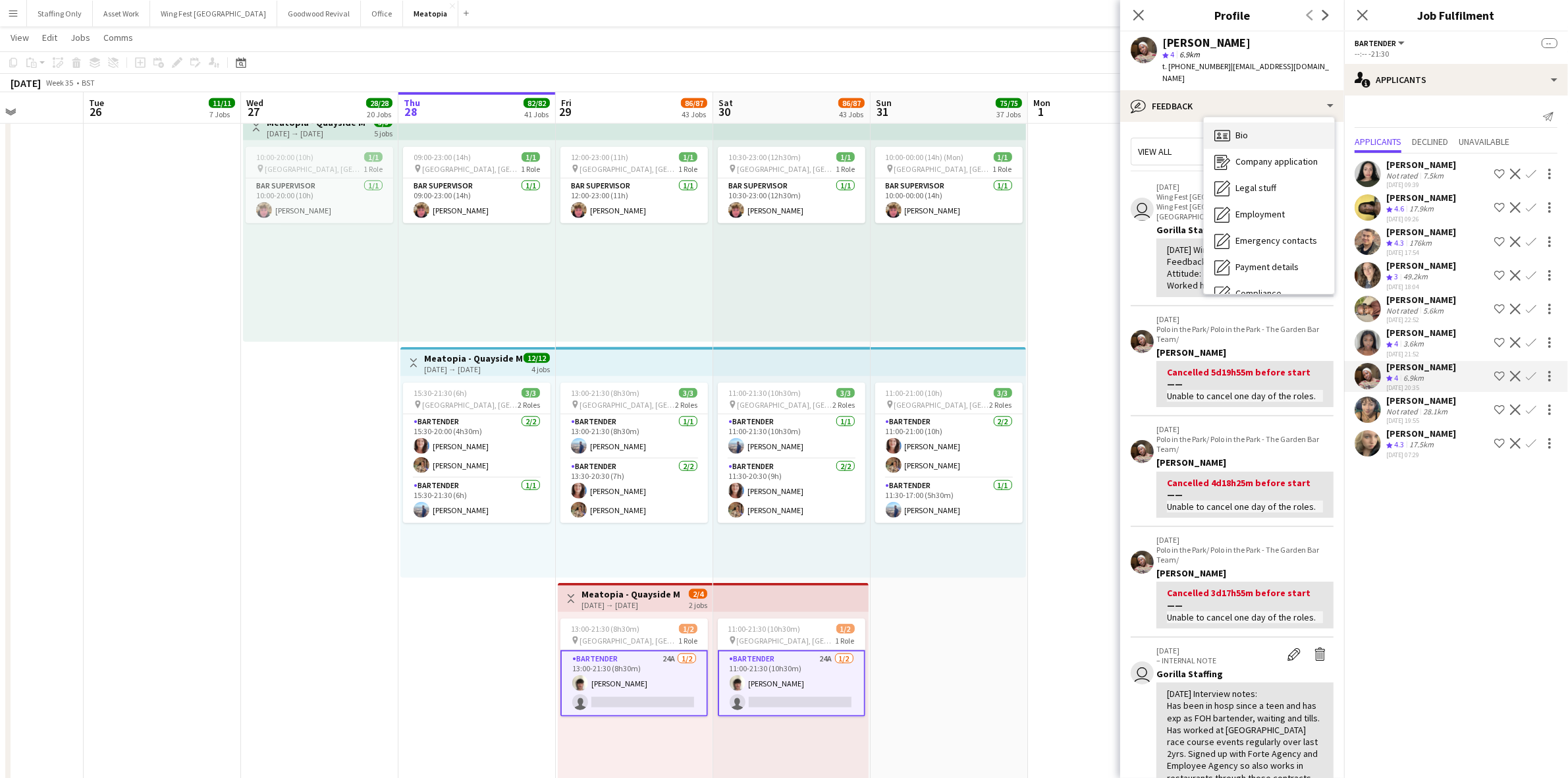
click at [1273, 126] on div "Bio Bio" at bounding box center [1269, 136] width 131 height 27
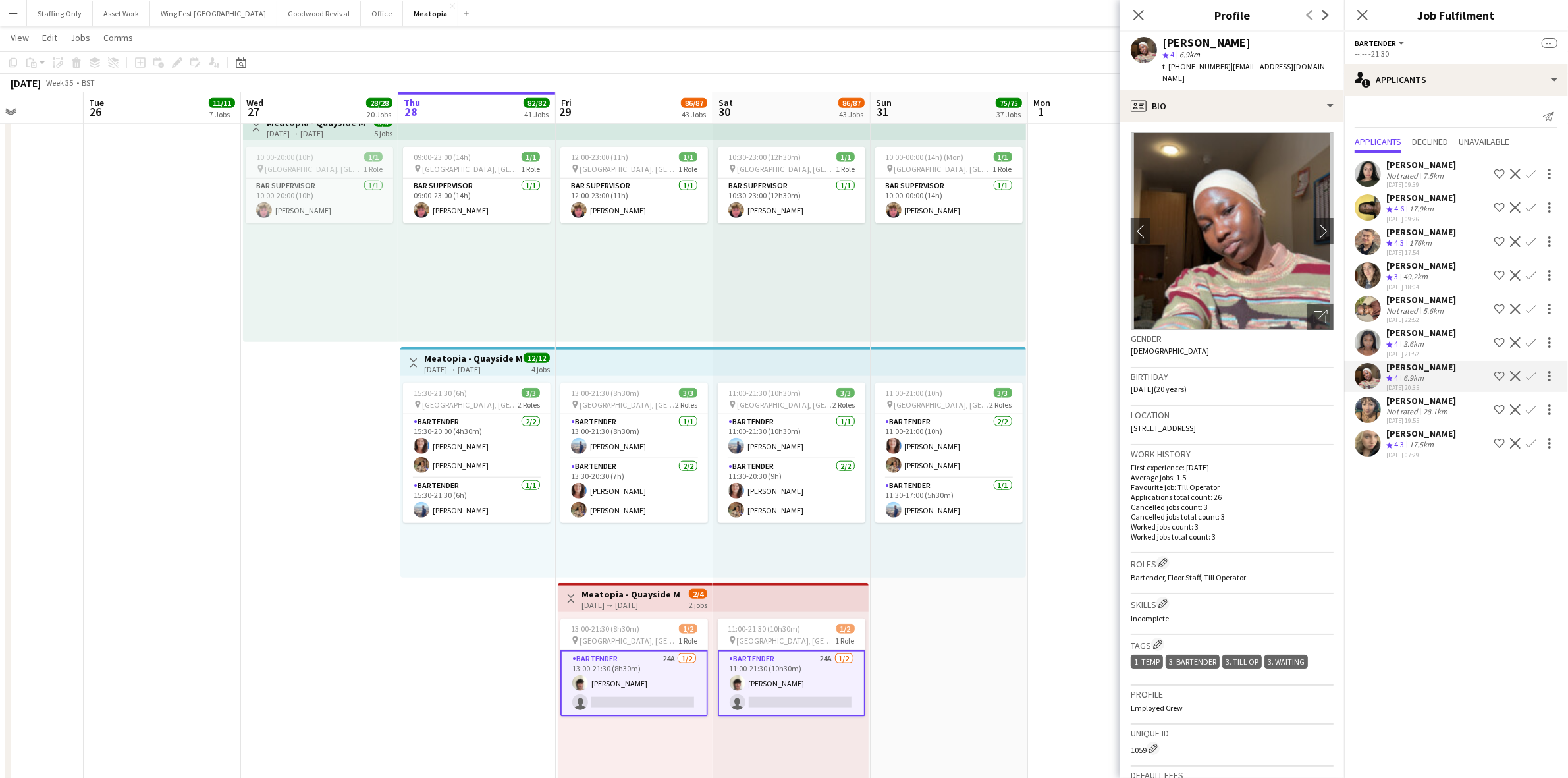
click at [1360, 322] on app-user-avatar at bounding box center [1368, 309] width 27 height 27
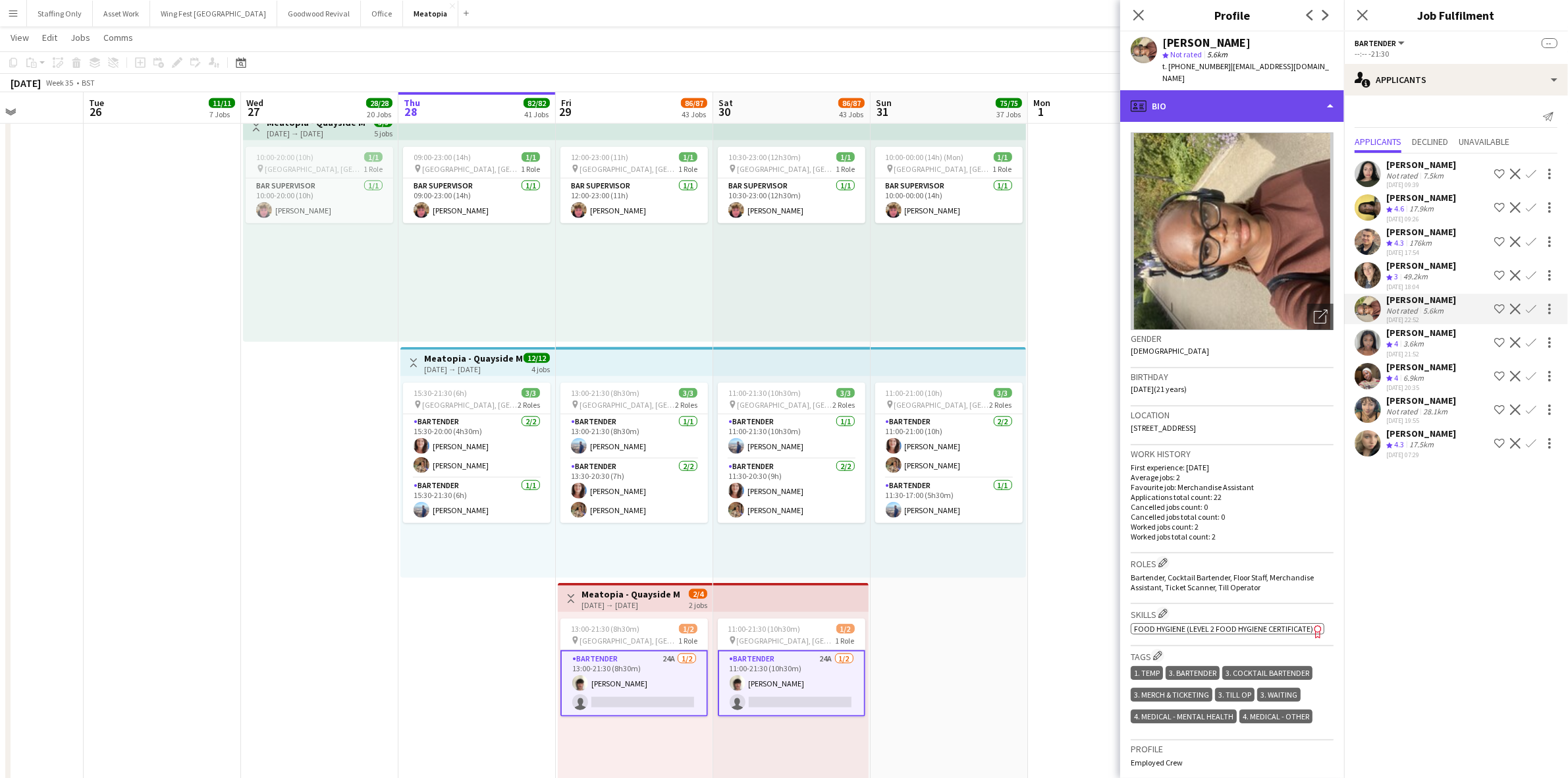
click at [1237, 90] on div "profile Bio" at bounding box center [1233, 106] width 224 height 32
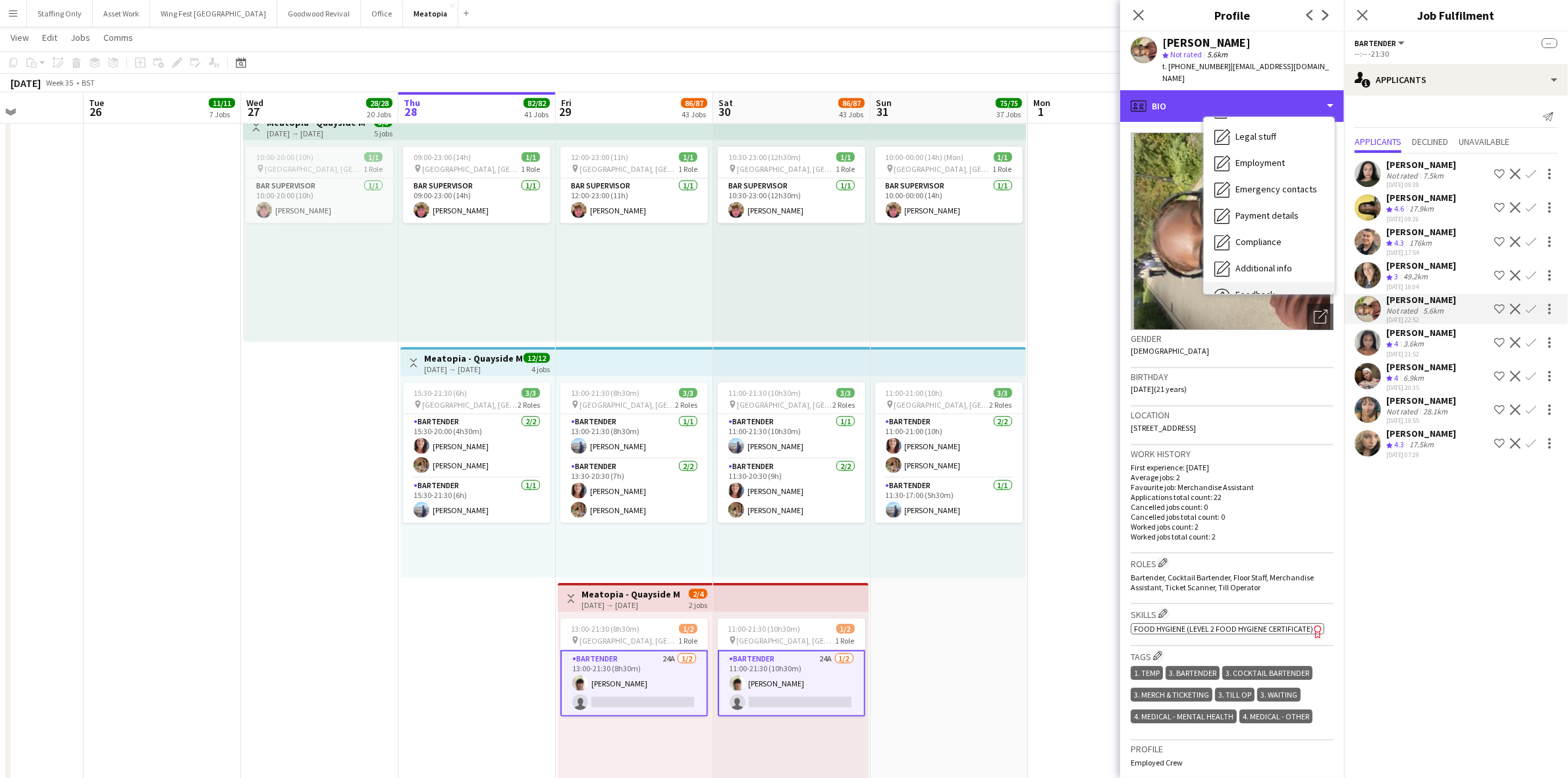
scroll to position [97, 0]
click at [1274, 262] on div "Calendar Calendar" at bounding box center [1269, 276] width 131 height 27
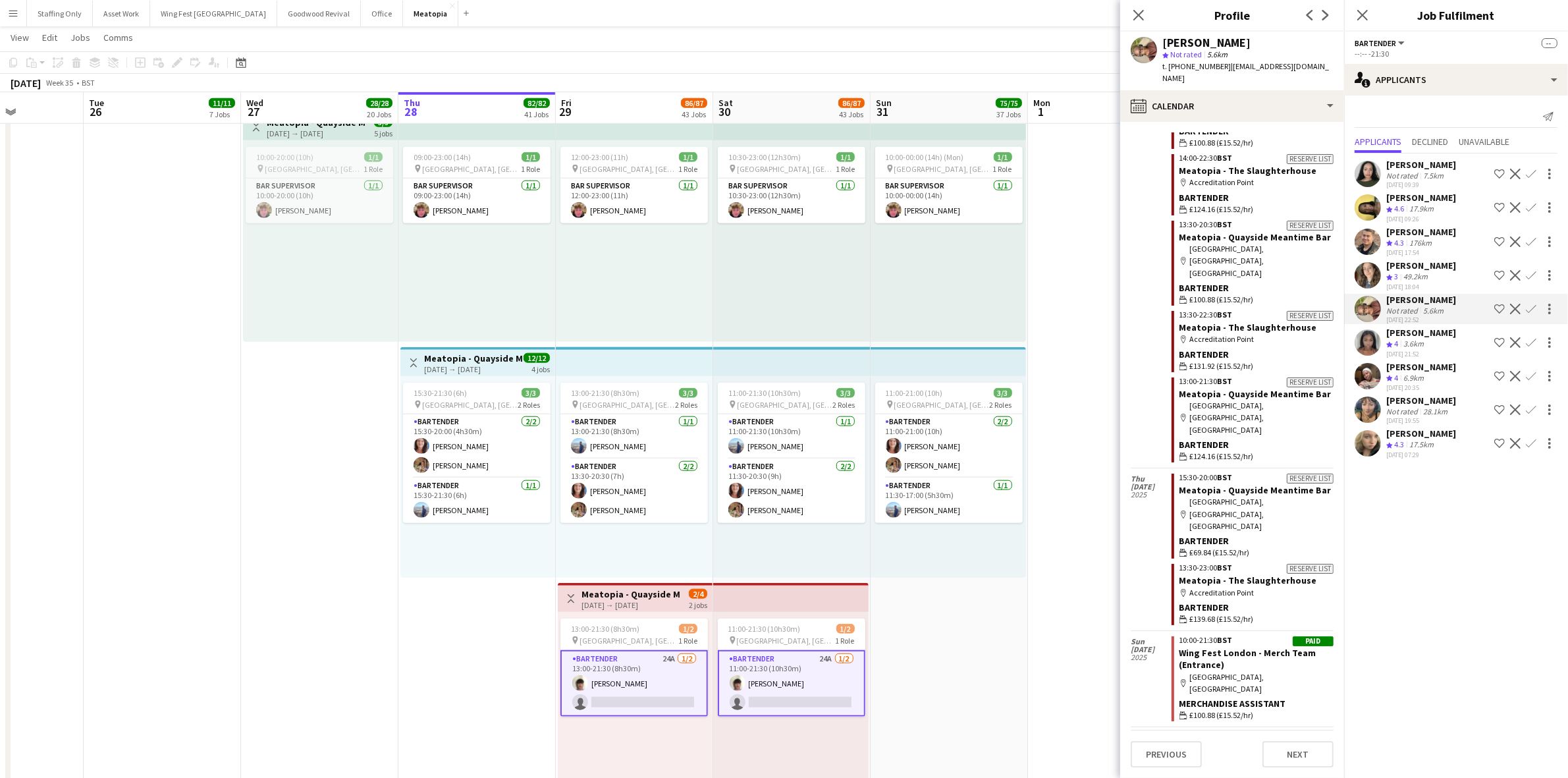
scroll to position [765, 0]
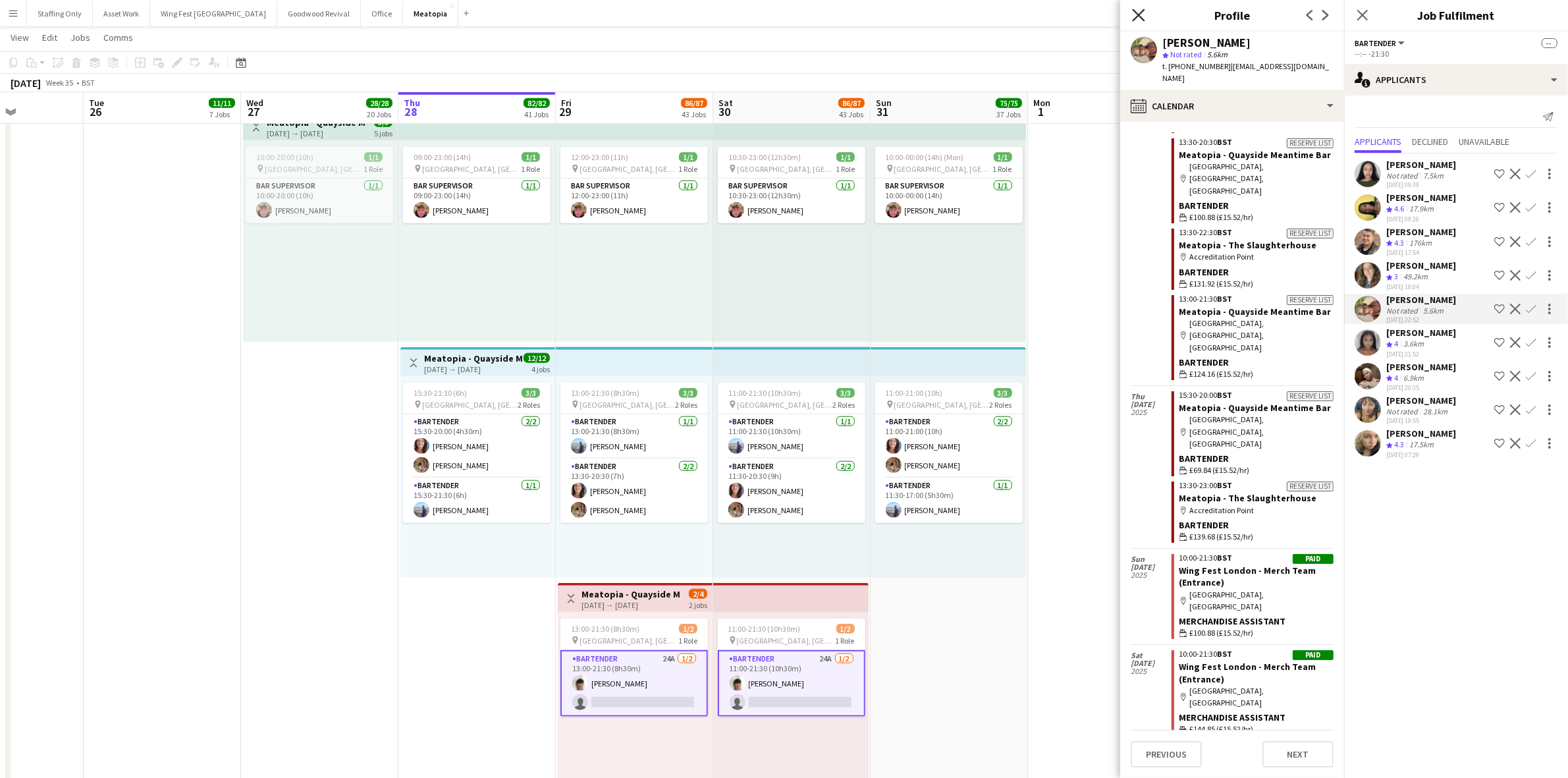
drag, startPoint x: 1138, startPoint y: 13, endPoint x: 1144, endPoint y: 17, distance: 7.2
click at [1138, 13] on icon "Close pop-in" at bounding box center [1138, 15] width 12 height 12
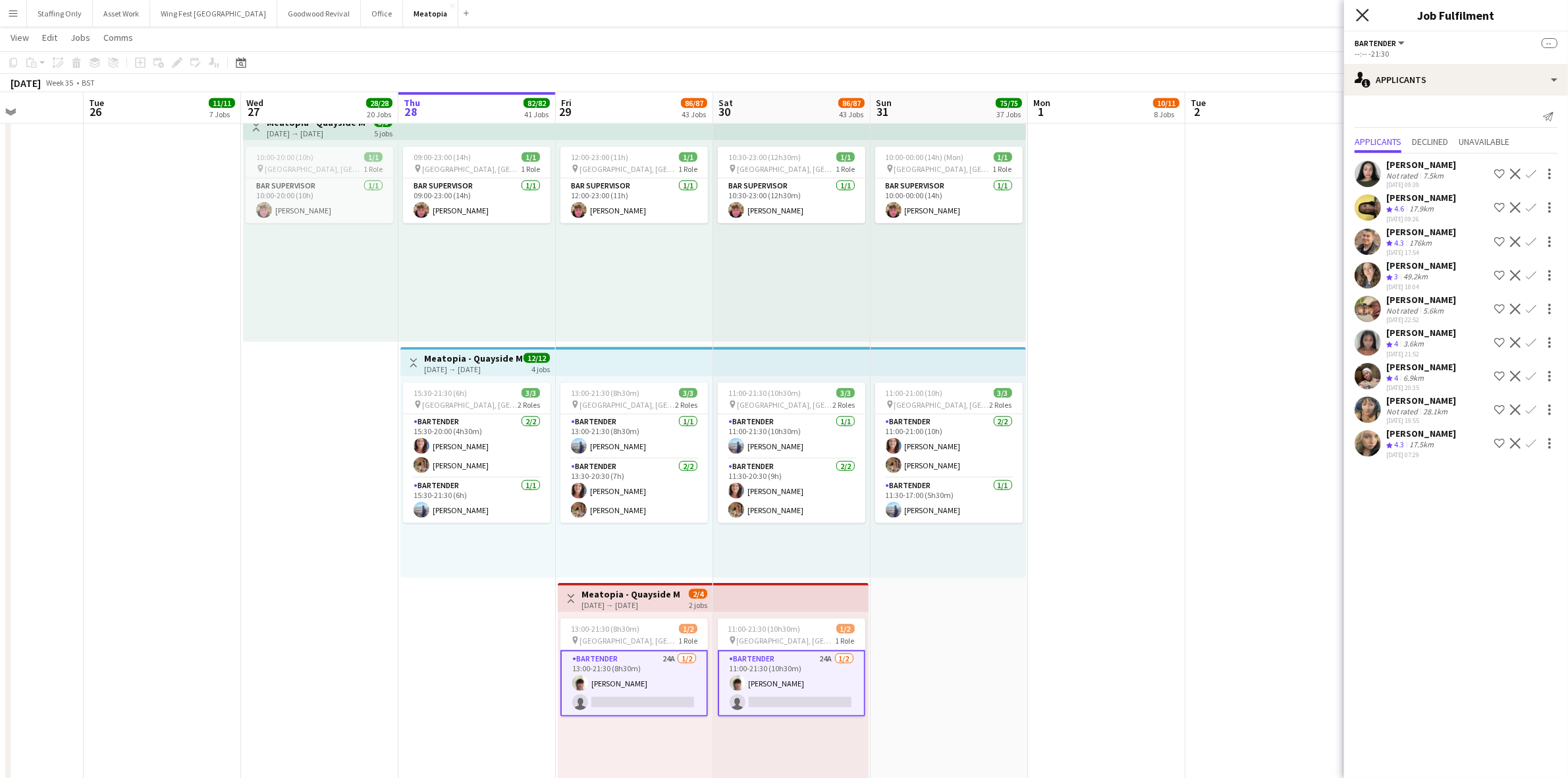
click at [1360, 14] on icon "Close pop-in" at bounding box center [1363, 15] width 12 height 12
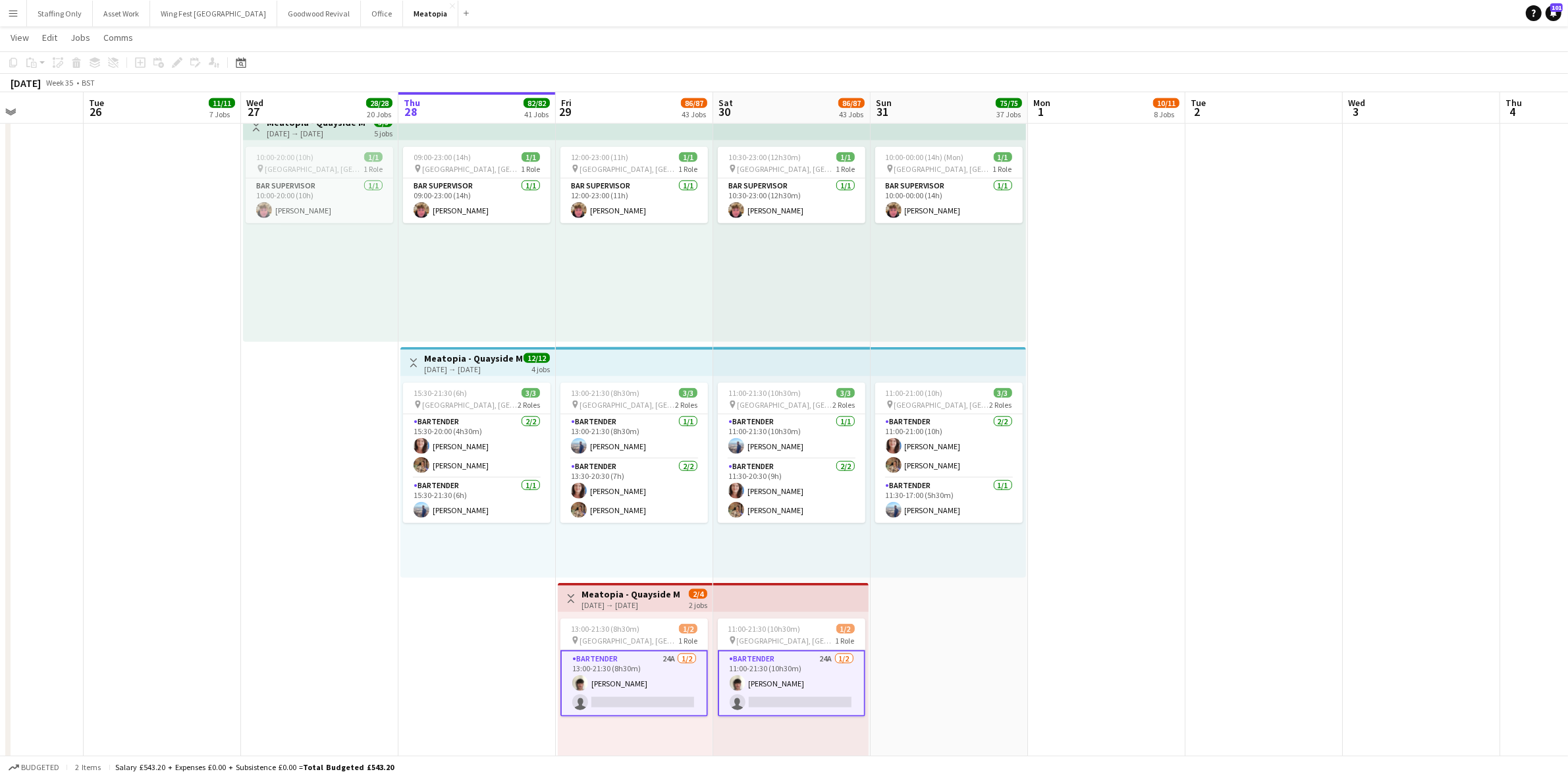
click at [1177, 332] on app-date-cell at bounding box center [1106, 461] width 157 height 712
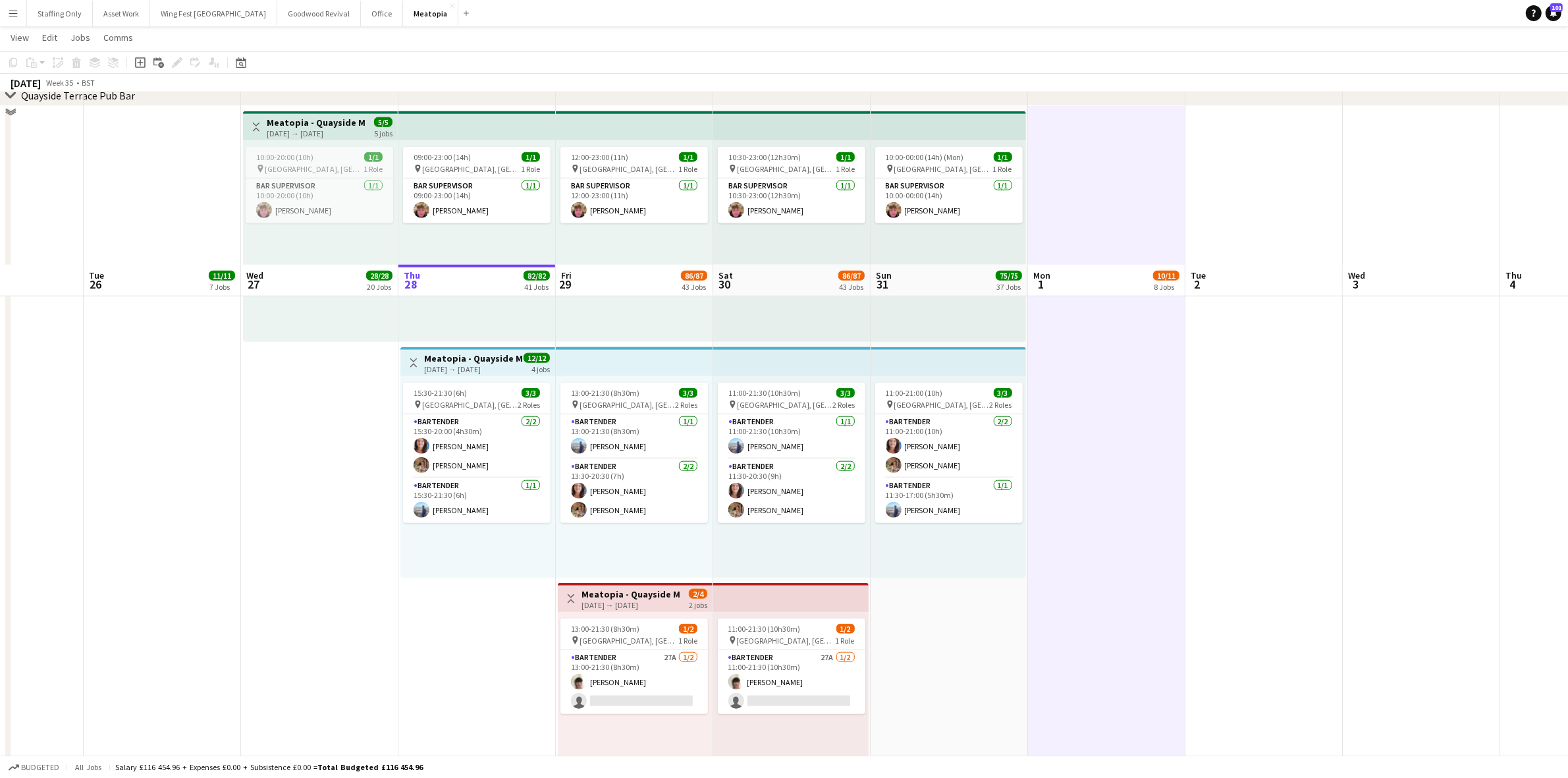
scroll to position [8199, 0]
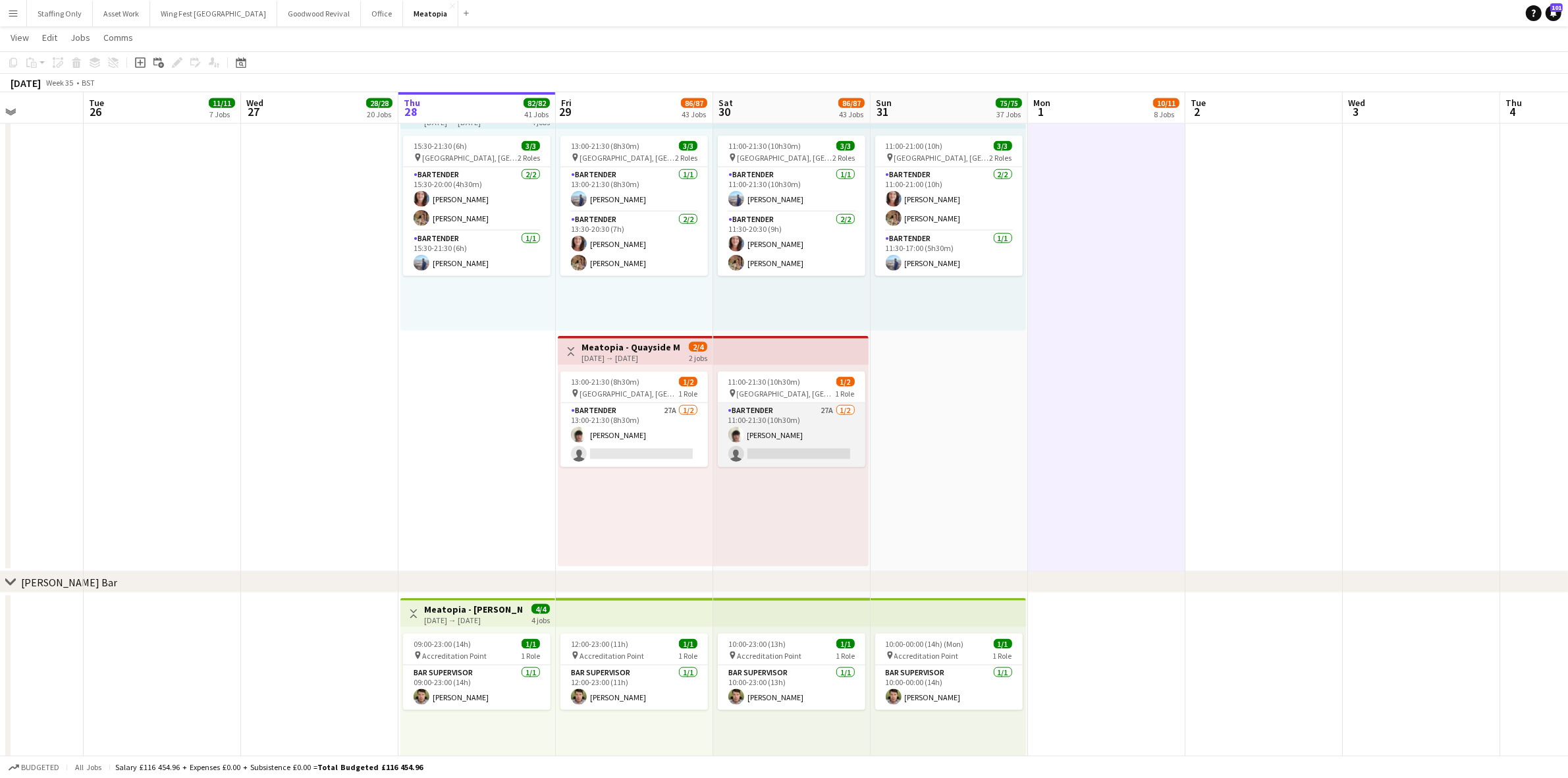
click at [805, 419] on app-card-role "Bartender 27A [DATE] 11:00-21:30 (10h30m) [PERSON_NAME] single-neutral-actions" at bounding box center [792, 435] width 148 height 64
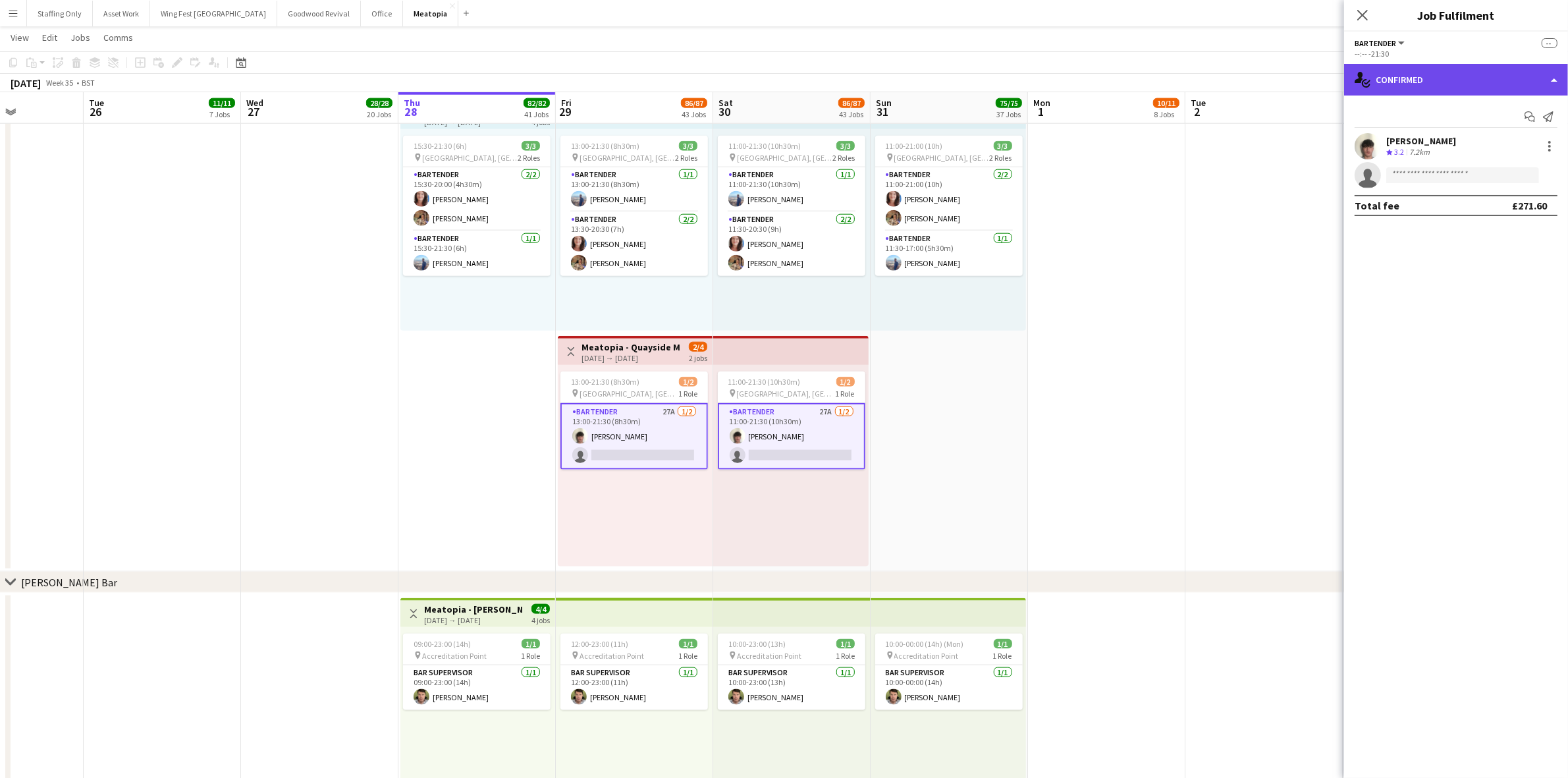
click at [1392, 76] on div "single-neutral-actions-check-2 Confirmed" at bounding box center [1456, 80] width 224 height 32
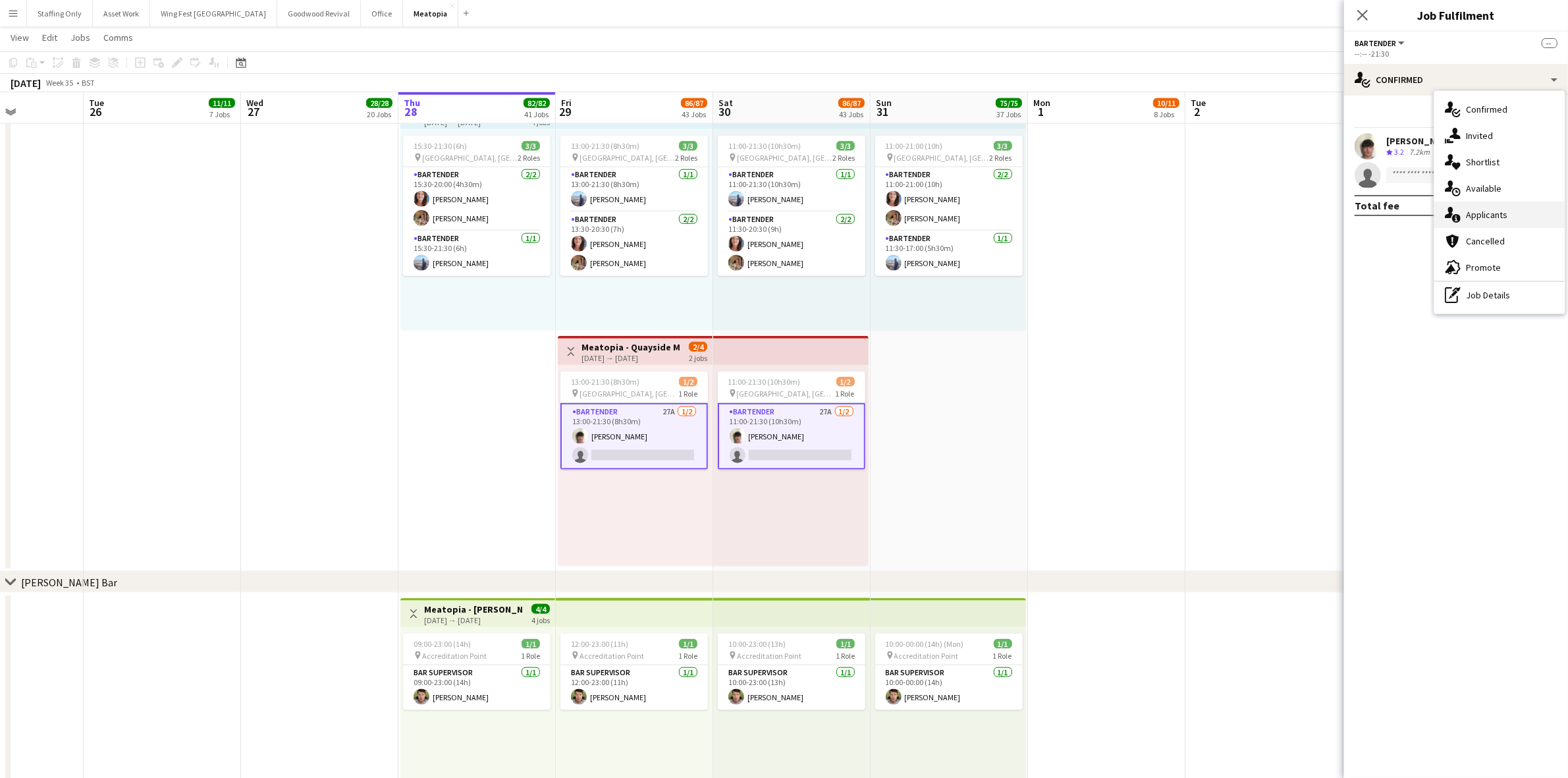
click at [1474, 216] on div "single-neutral-actions-information Applicants" at bounding box center [1500, 215] width 131 height 27
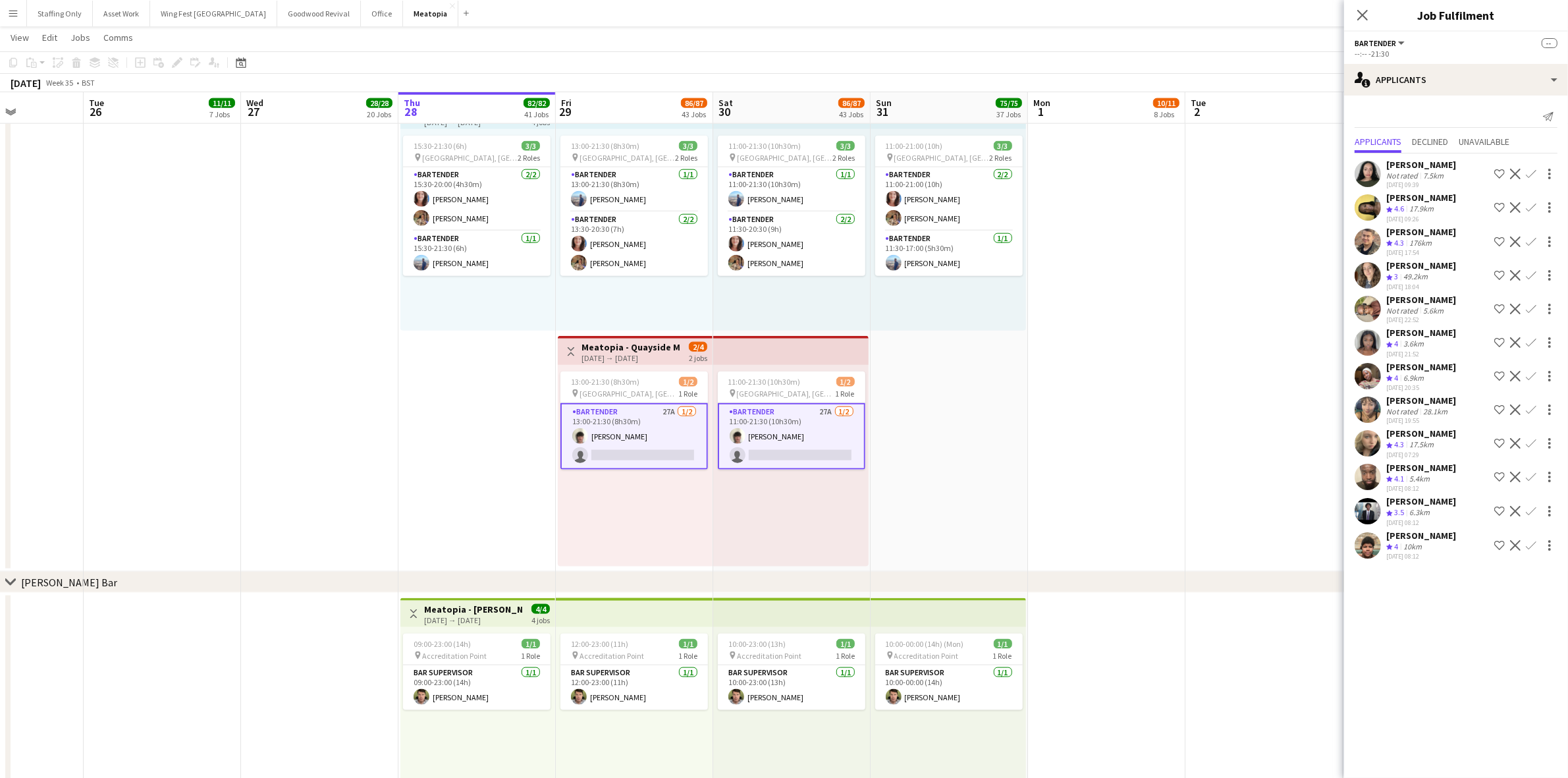
click at [1368, 548] on app-user-avatar at bounding box center [1368, 545] width 27 height 27
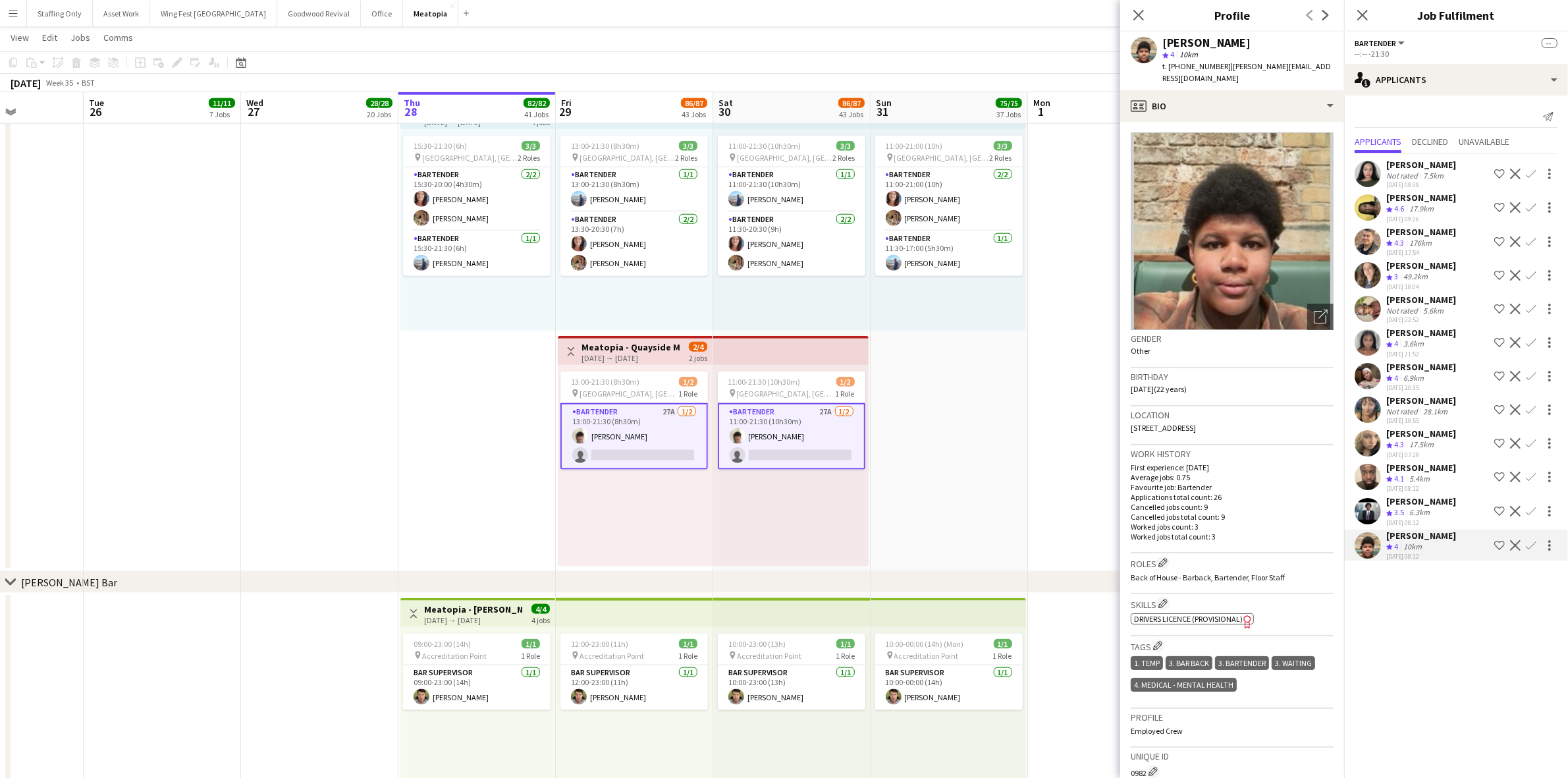
click at [1367, 476] on app-user-avatar at bounding box center [1368, 477] width 27 height 27
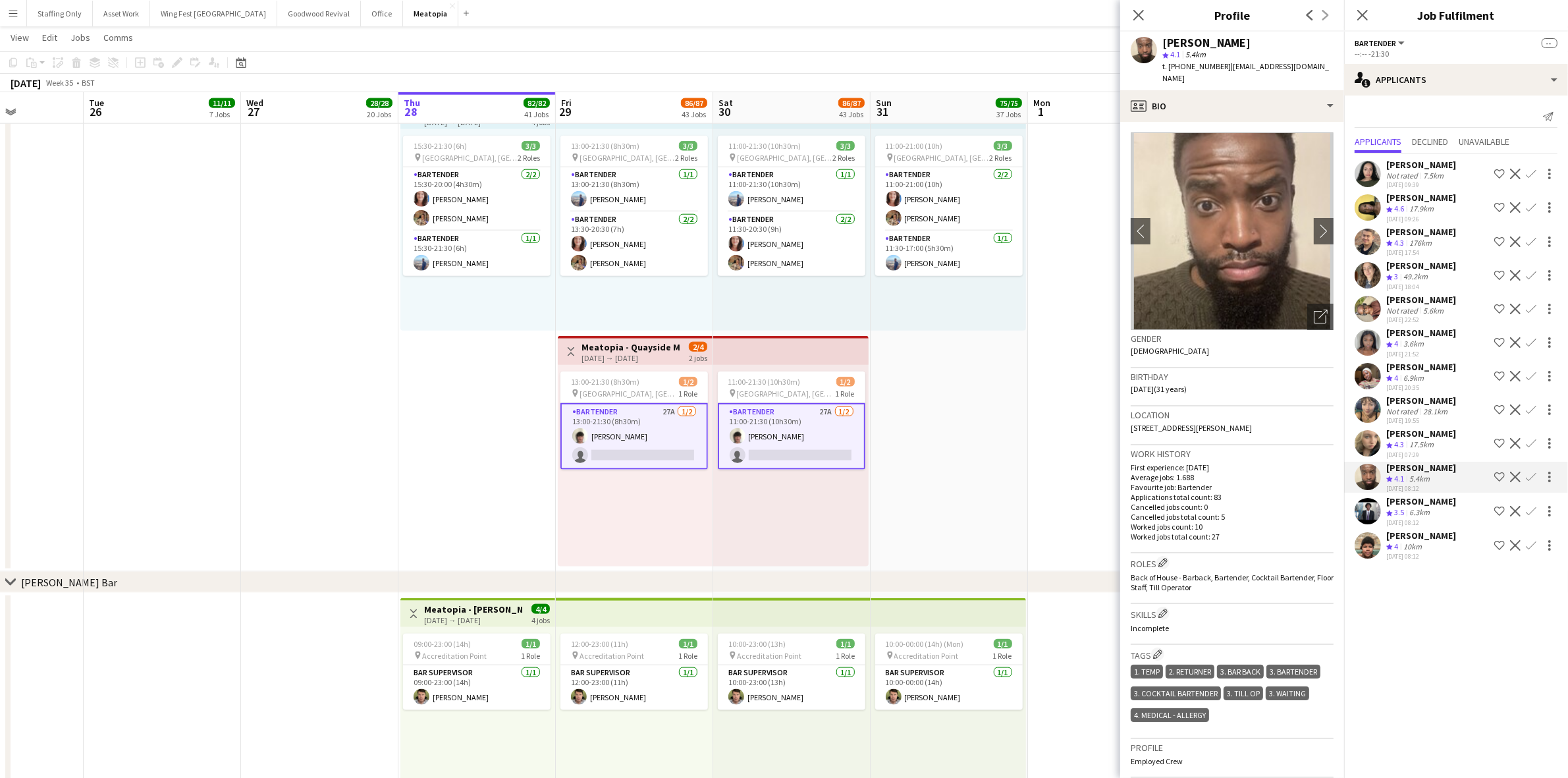
drag, startPoint x: 1268, startPoint y: 44, endPoint x: 1166, endPoint y: 43, distance: 102.0
click at [1166, 43] on div "[PERSON_NAME]" at bounding box center [1248, 42] width 172 height 12
copy div "[PERSON_NAME]"
click at [1530, 473] on app-icon "Confirm" at bounding box center [1532, 477] width 11 height 11
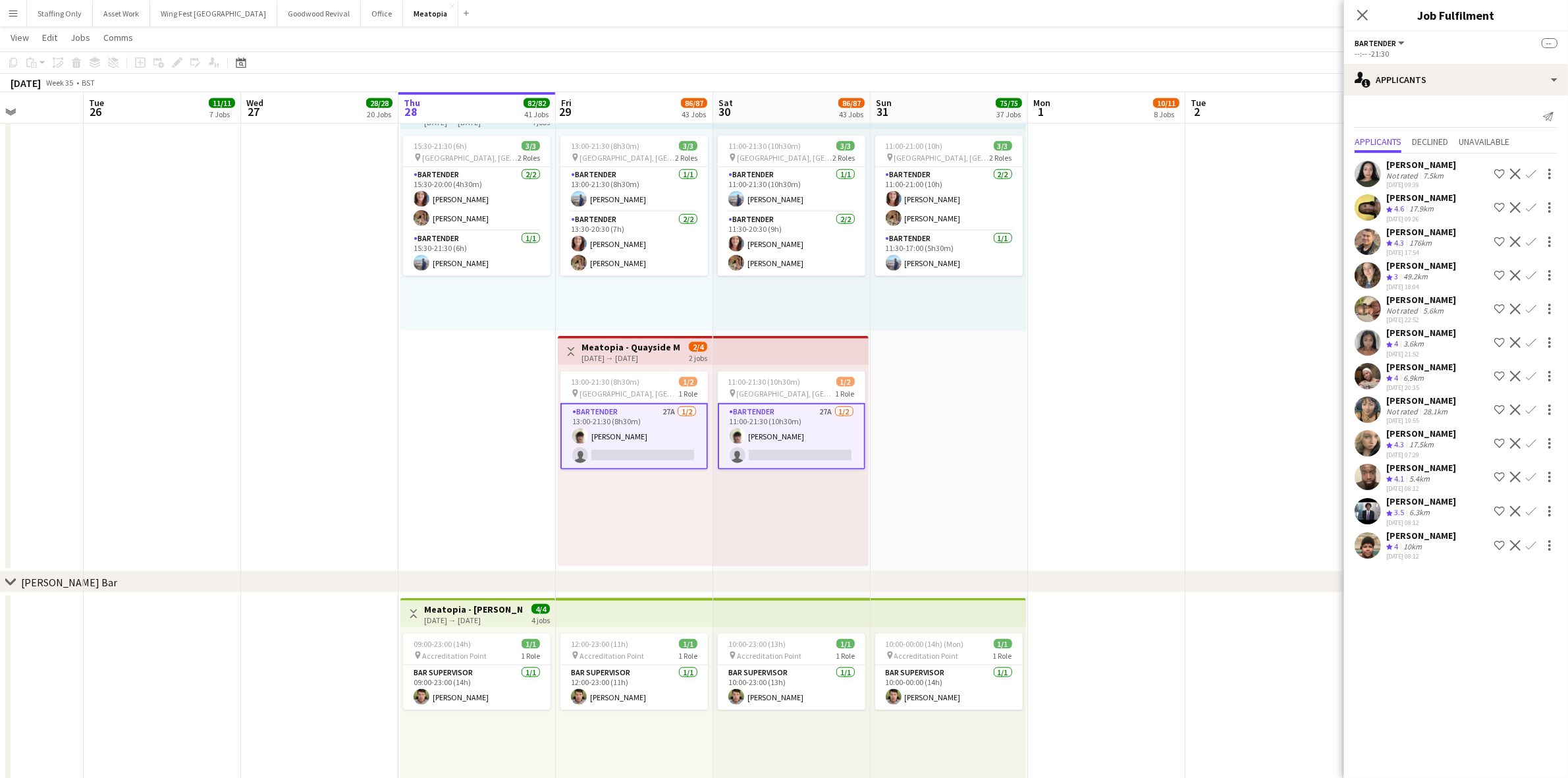
click at [1530, 472] on app-icon "Confirm" at bounding box center [1532, 477] width 11 height 11
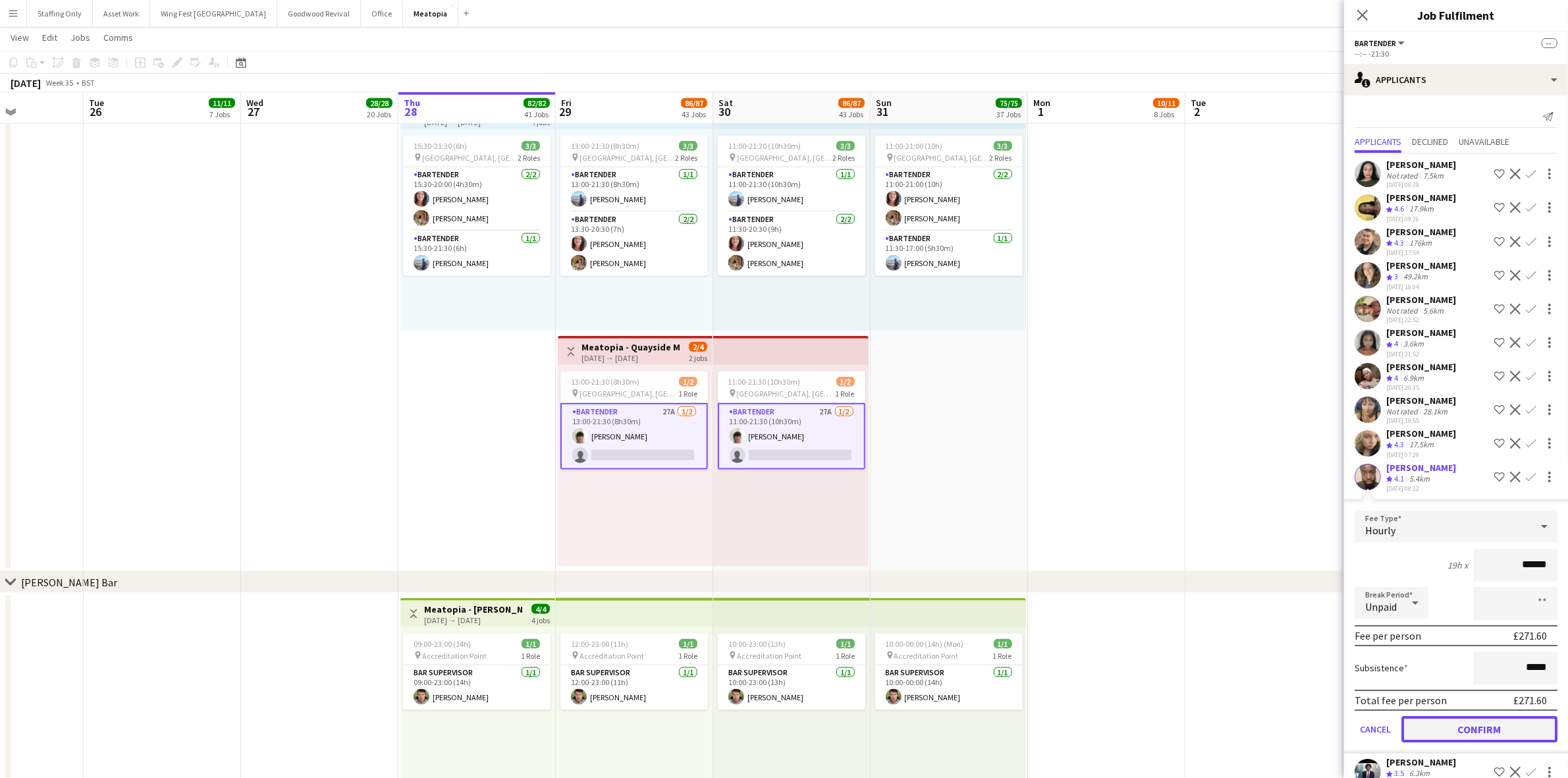
click at [1481, 733] on button "Confirm" at bounding box center [1480, 729] width 157 height 27
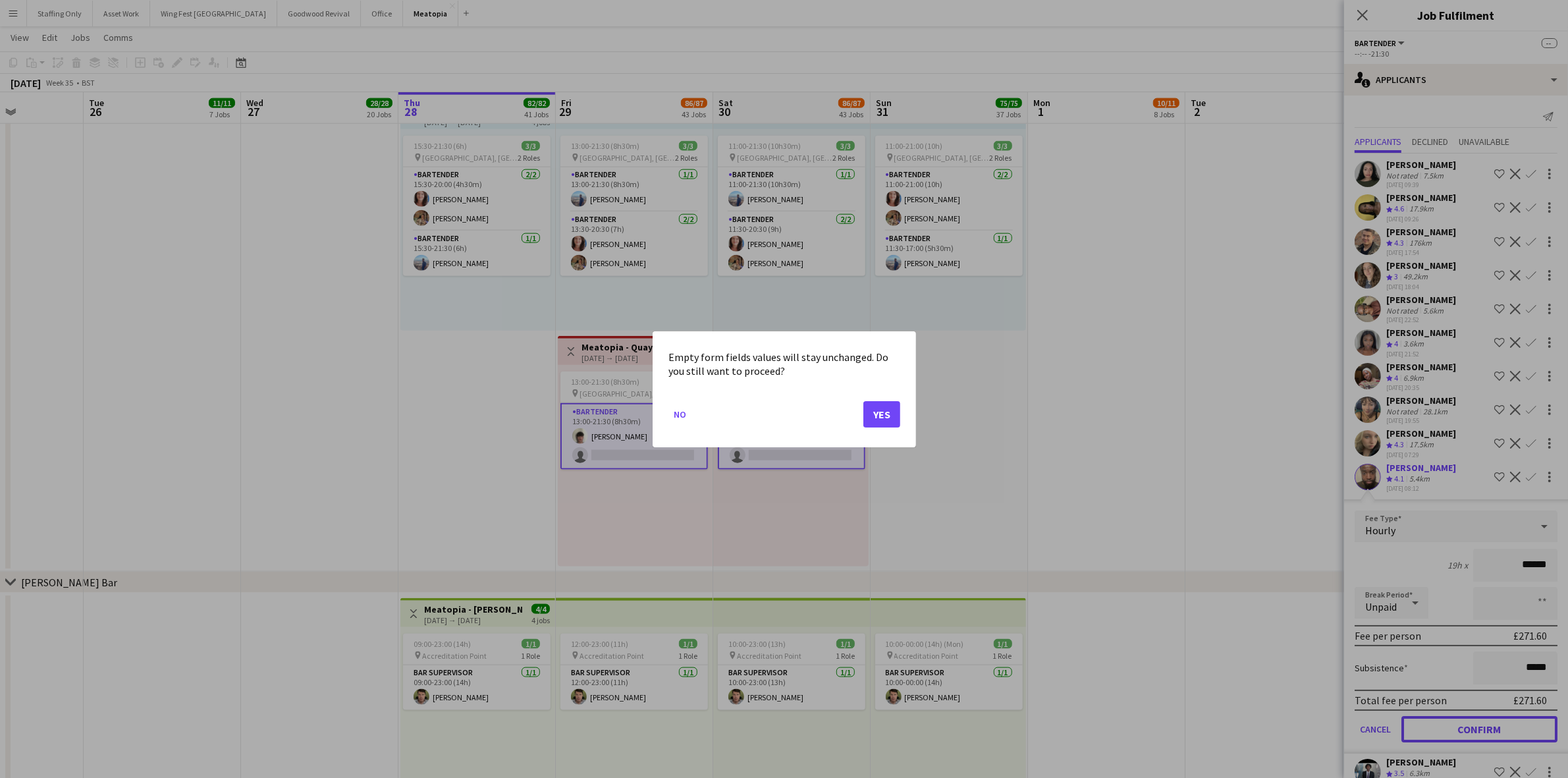
scroll to position [0, 0]
click at [883, 412] on button "Yes" at bounding box center [881, 413] width 36 height 27
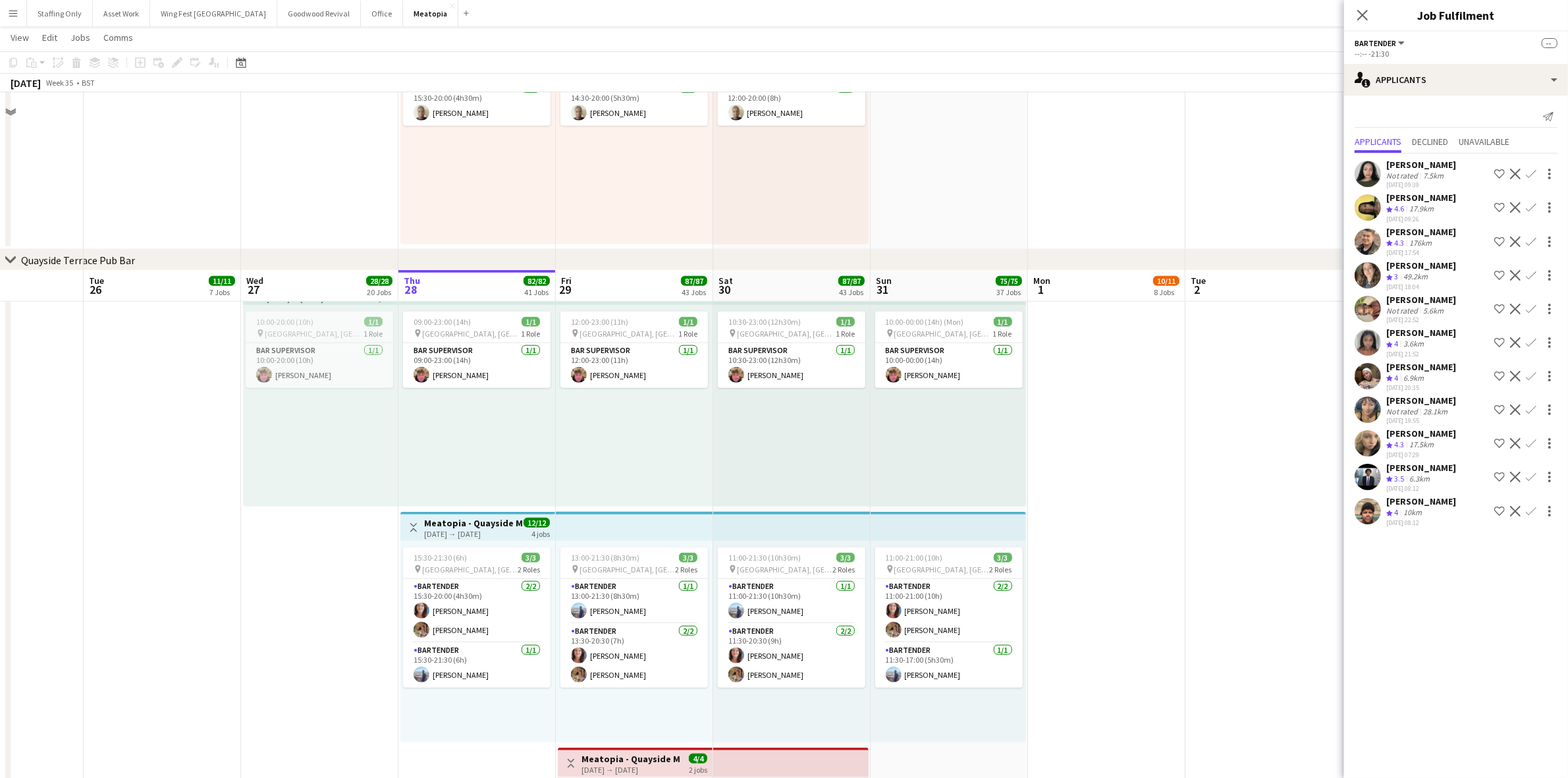
scroll to position [8034, 0]
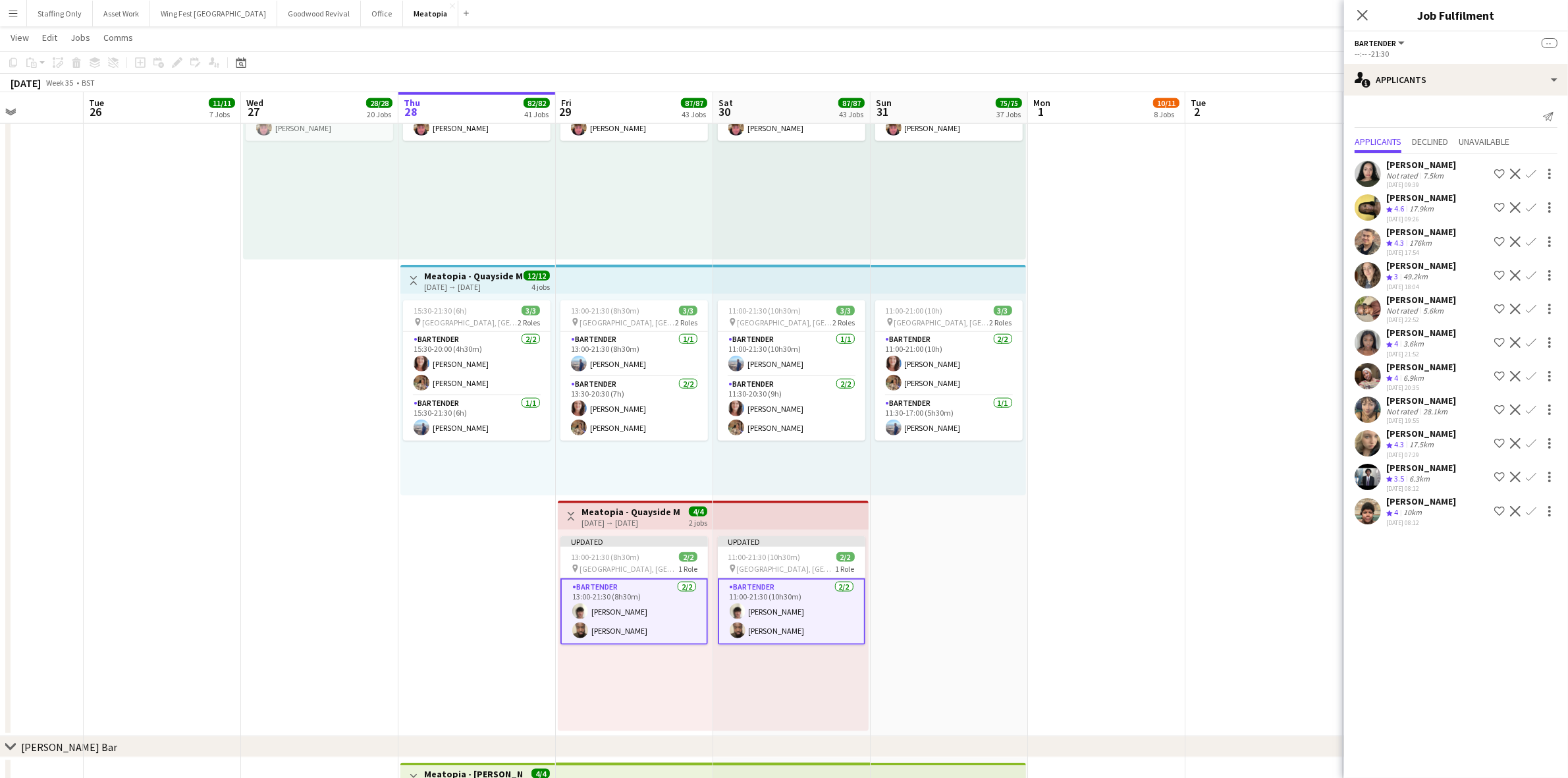
click at [1042, 228] on app-date-cell at bounding box center [1106, 380] width 157 height 712
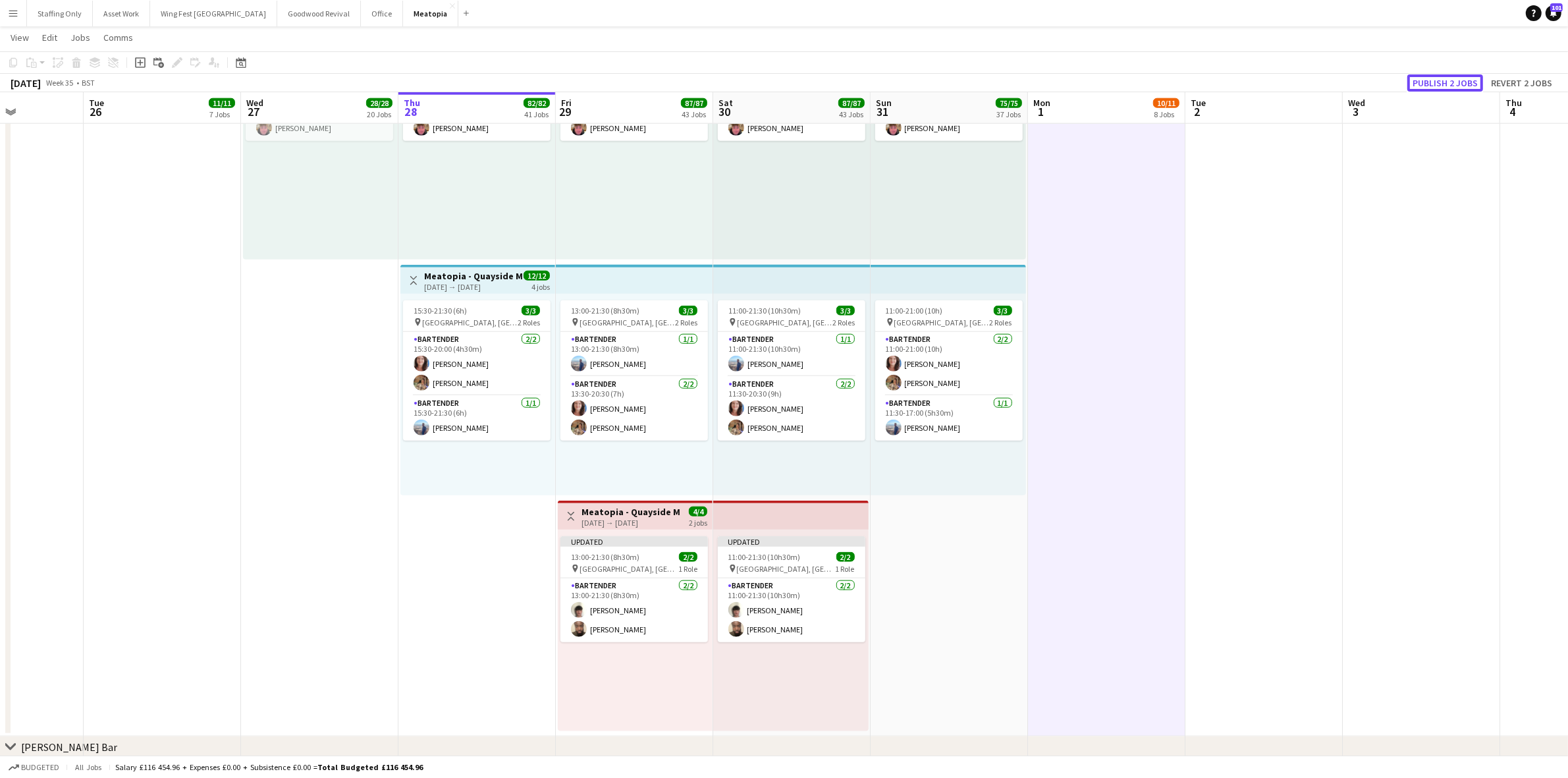
click at [1456, 81] on button "Publish 2 jobs" at bounding box center [1445, 83] width 76 height 17
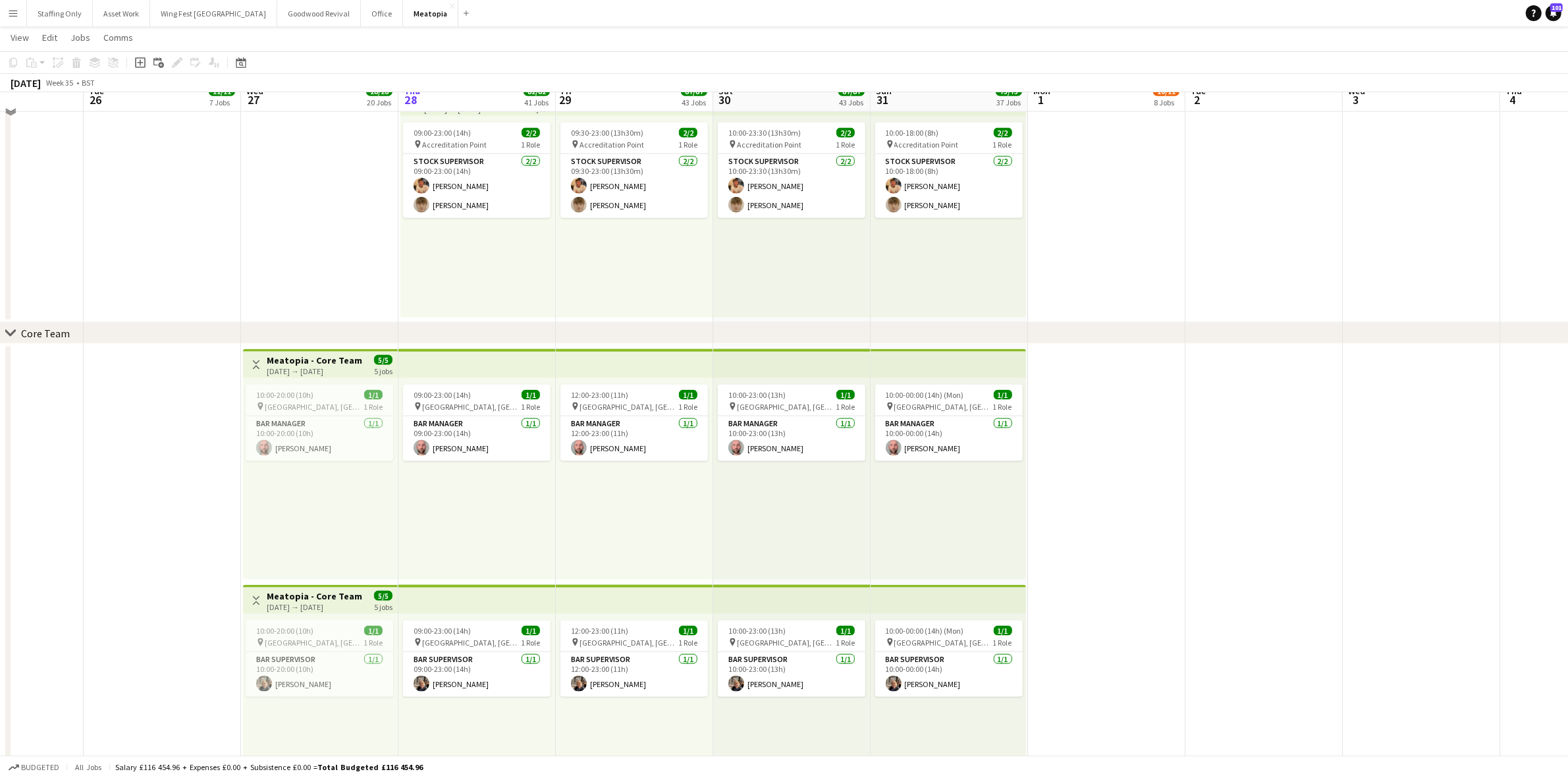
scroll to position [1861, 0]
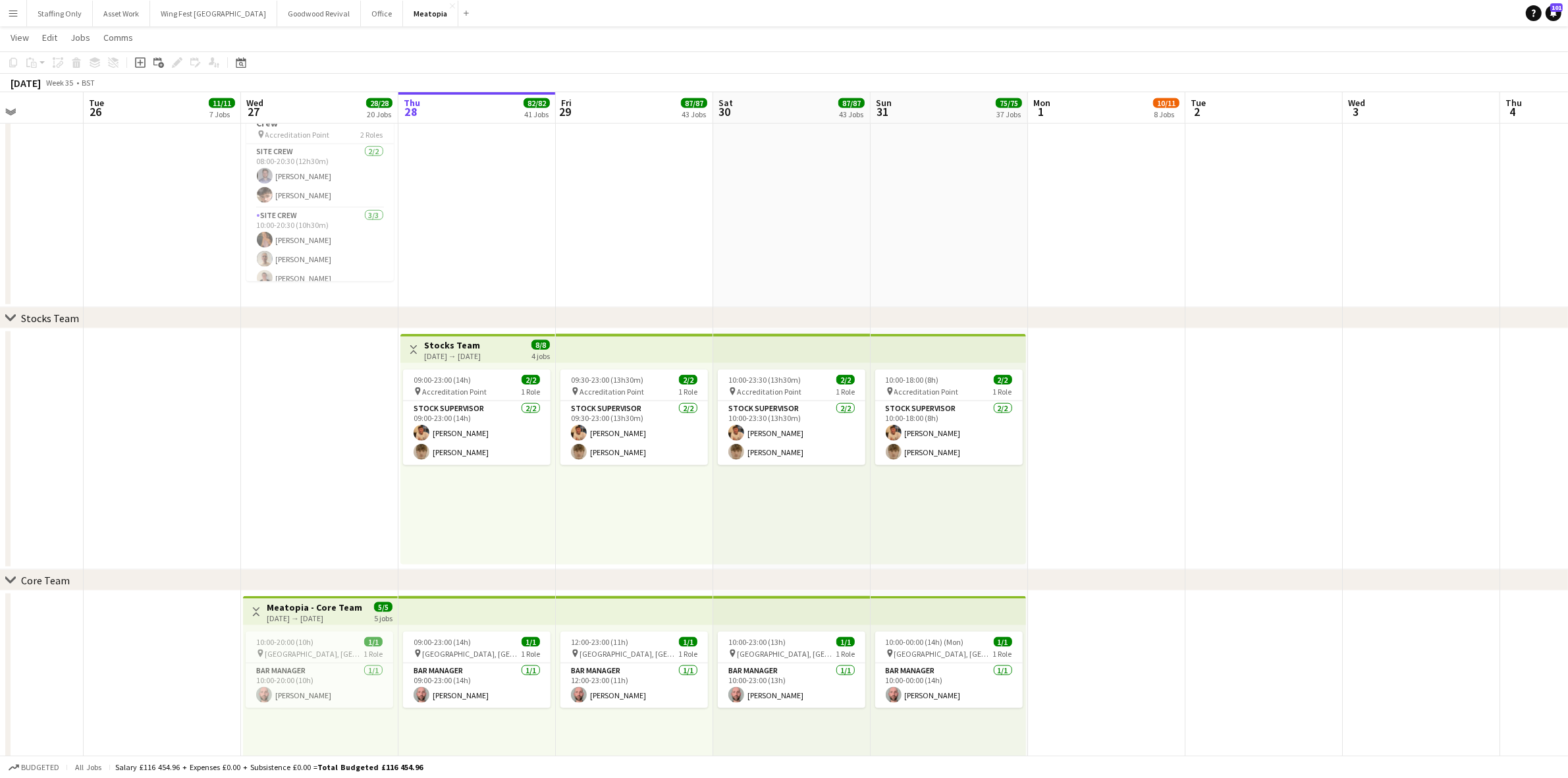
click at [1183, 419] on app-date-cell at bounding box center [1106, 449] width 157 height 241
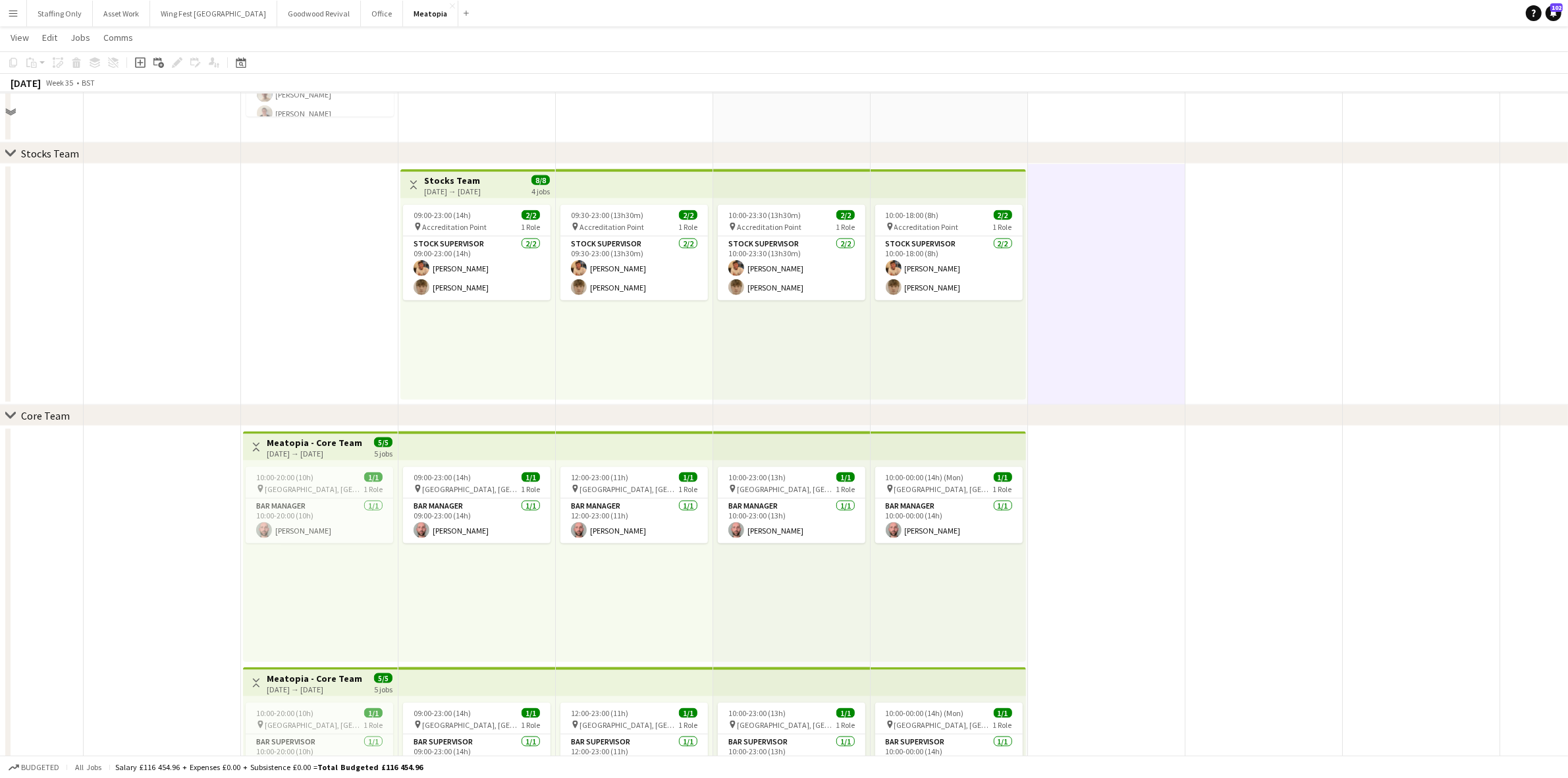
scroll to position [1943, 0]
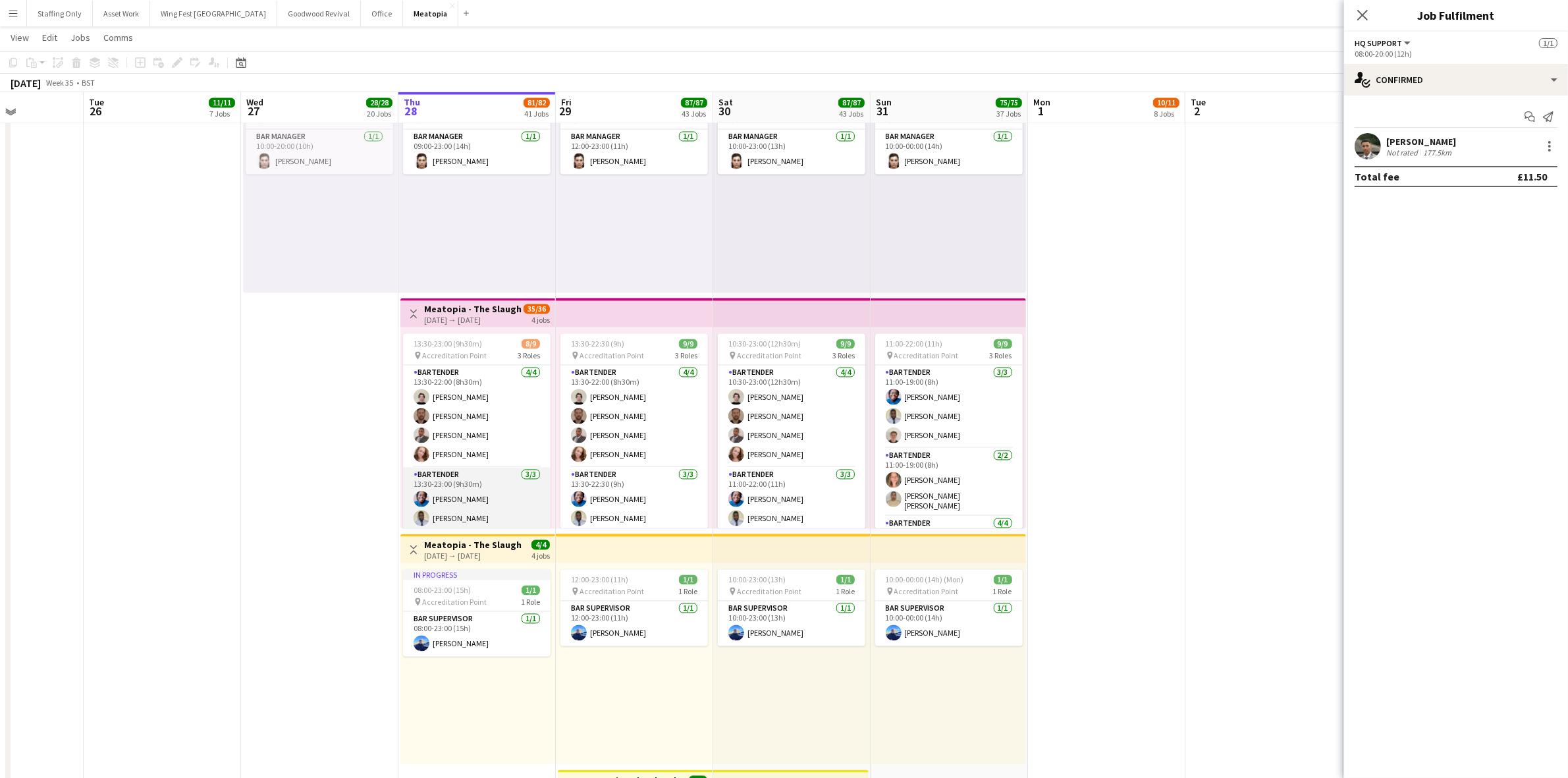
scroll to position [86, 0]
